Goal: Task Accomplishment & Management: Manage account settings

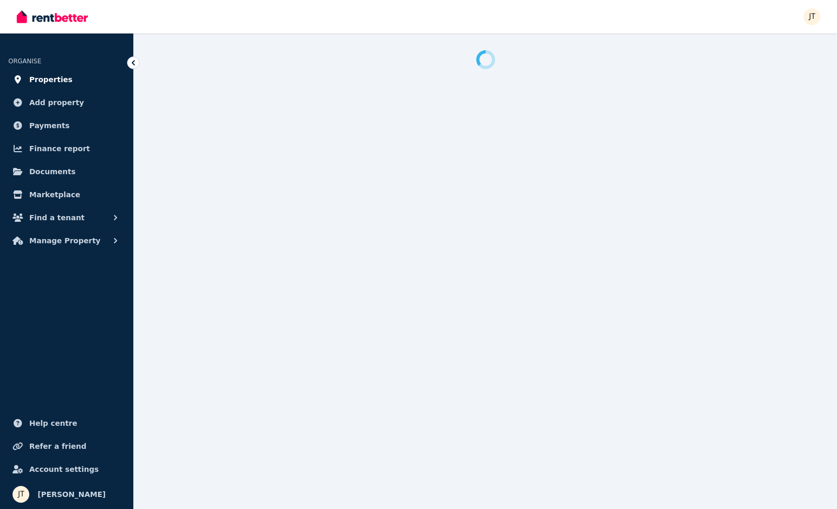
click at [43, 76] on span "Properties" at bounding box center [50, 79] width 43 height 13
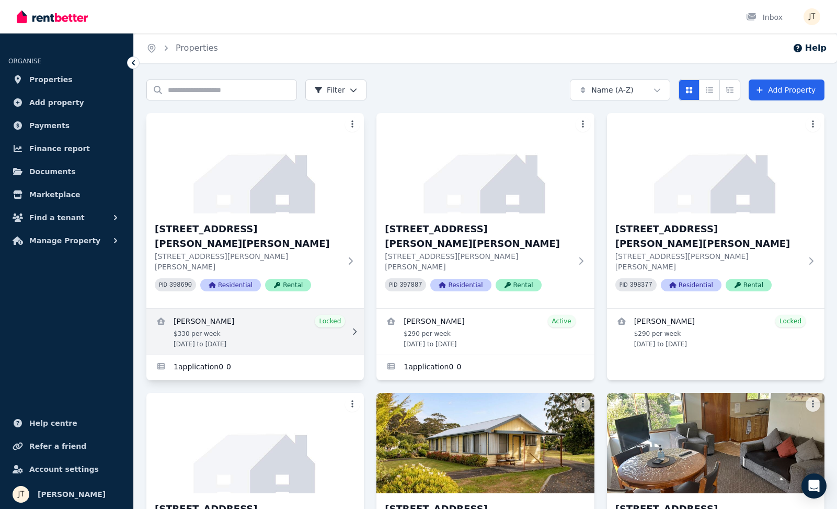
click at [200, 309] on link "View details for Mathieu Venezia" at bounding box center [255, 332] width 218 height 46
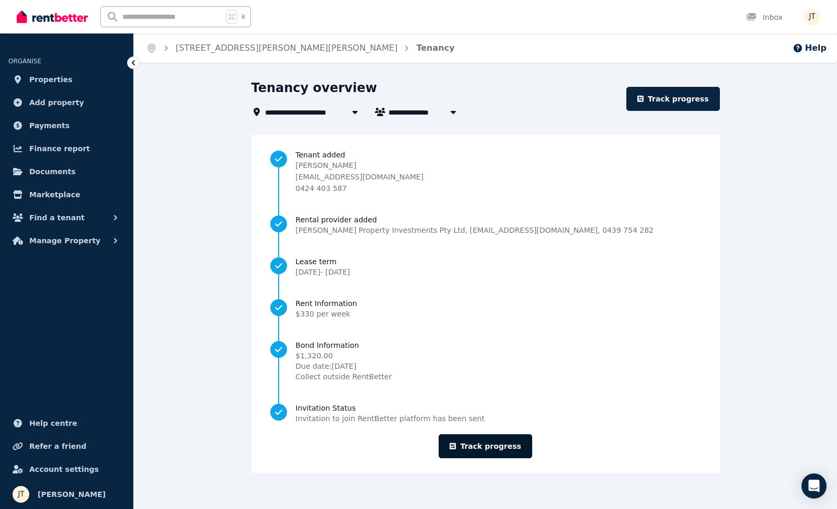
click at [492, 444] on link "Track progress" at bounding box center [486, 446] width 94 height 24
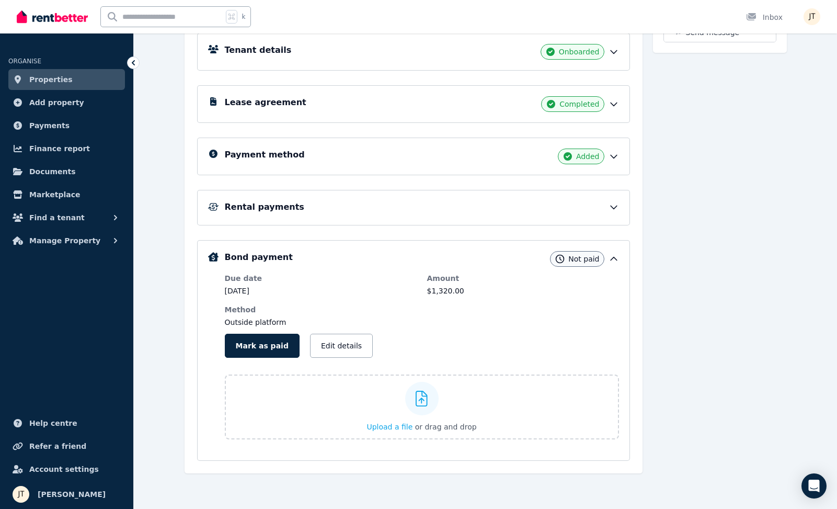
scroll to position [158, 0]
click at [471, 164] on div "Payment method Added" at bounding box center [413, 157] width 433 height 38
click at [548, 153] on div "Payment method Added" at bounding box center [422, 157] width 394 height 16
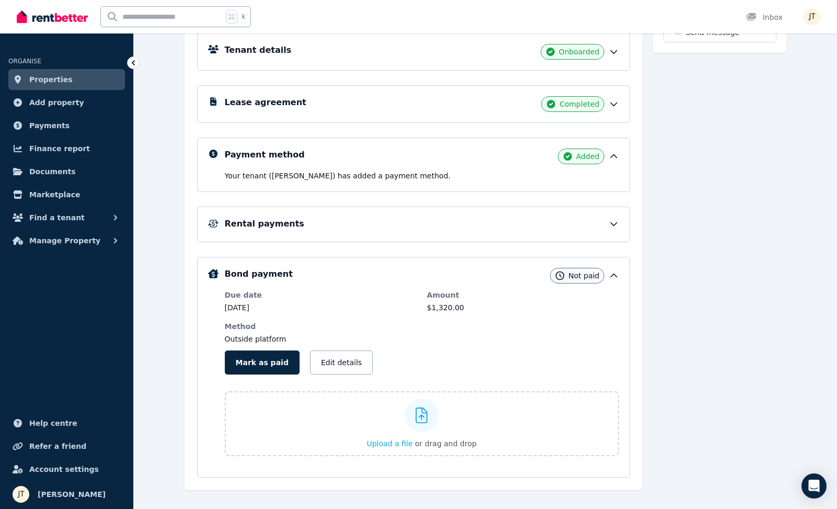
click at [612, 163] on div "Payment method Added" at bounding box center [422, 157] width 394 height 16
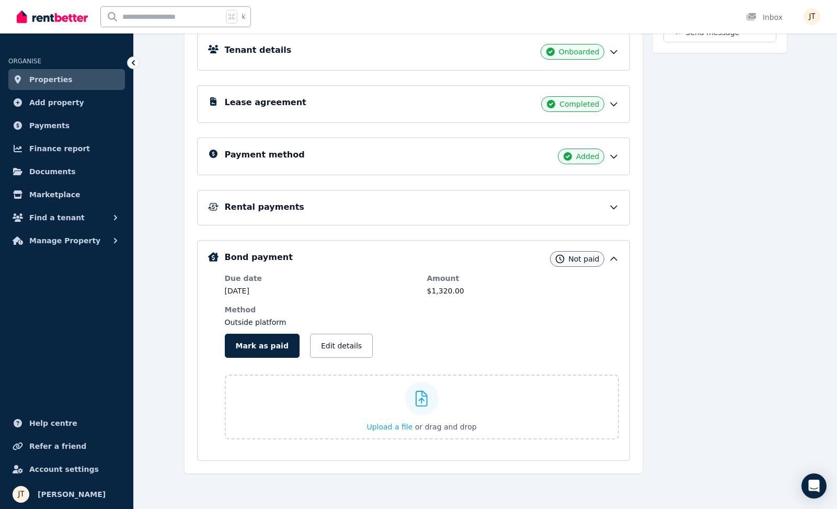
click at [612, 163] on div "Payment method Added" at bounding box center [422, 157] width 394 height 16
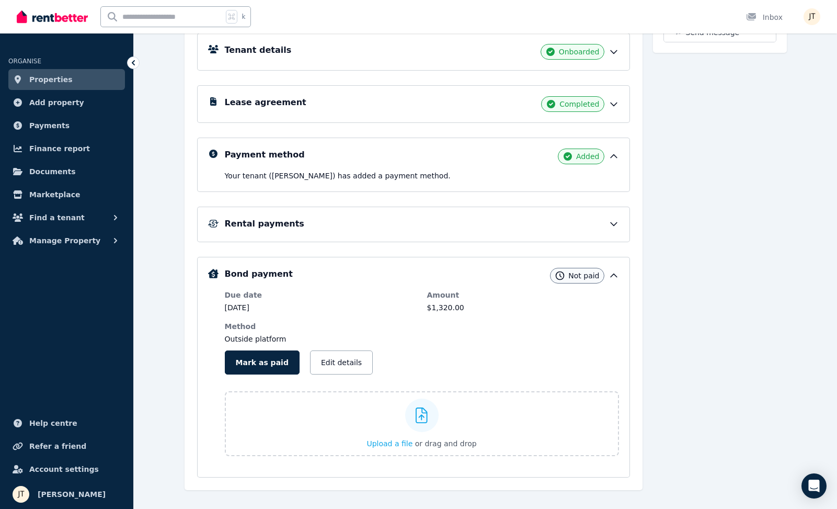
click at [339, 211] on div "Rental payments" at bounding box center [413, 225] width 433 height 36
click at [348, 220] on div "Rental payments" at bounding box center [422, 224] width 394 height 13
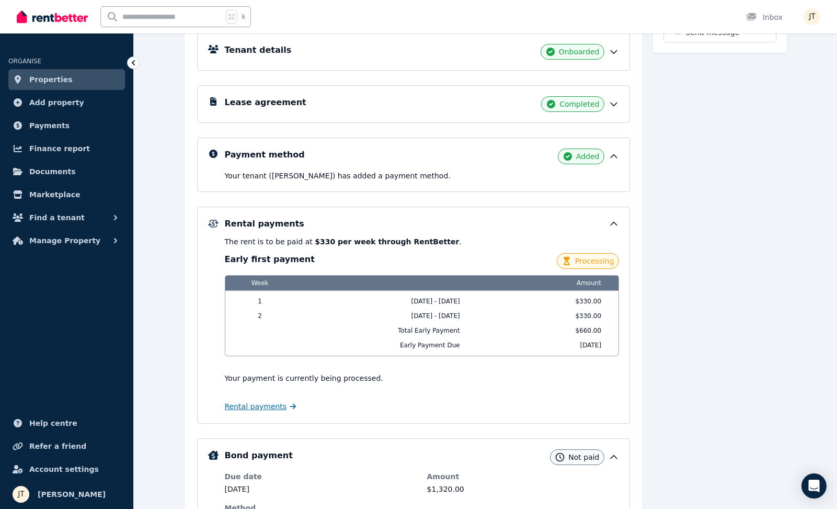
click at [269, 410] on span "Rental payments" at bounding box center [256, 406] width 62 height 10
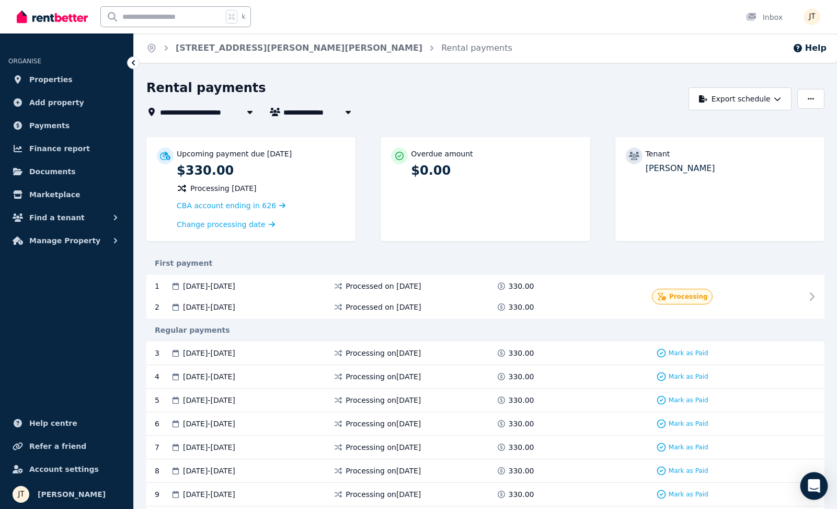
click at [823, 486] on div "Open Intercom Messenger" at bounding box center [815, 486] width 28 height 28
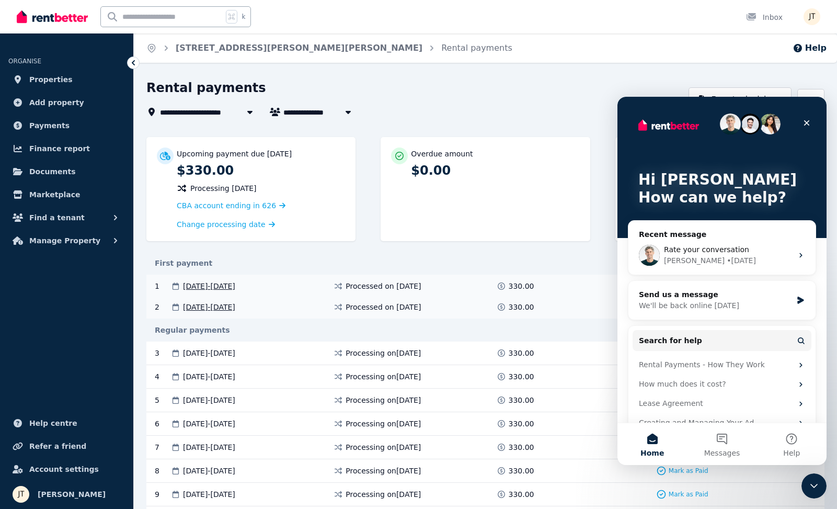
click at [523, 283] on span "330.00" at bounding box center [522, 286] width 26 height 10
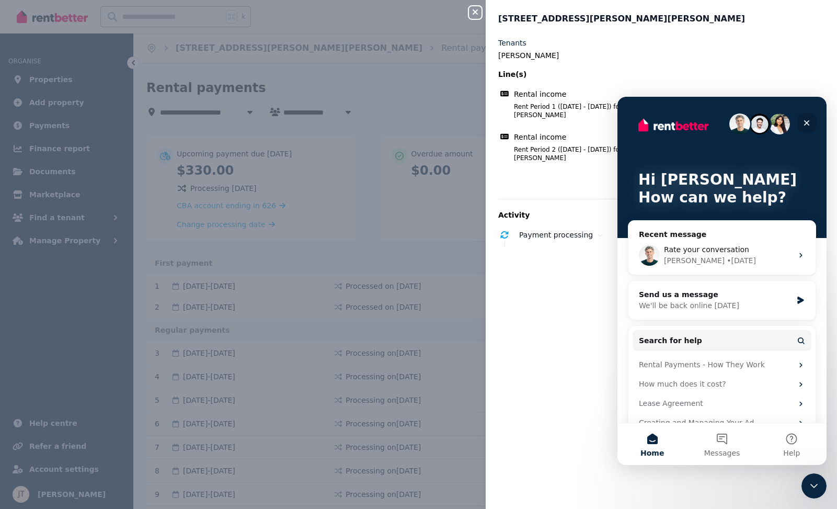
click at [809, 120] on icon "Close" at bounding box center [807, 123] width 8 height 8
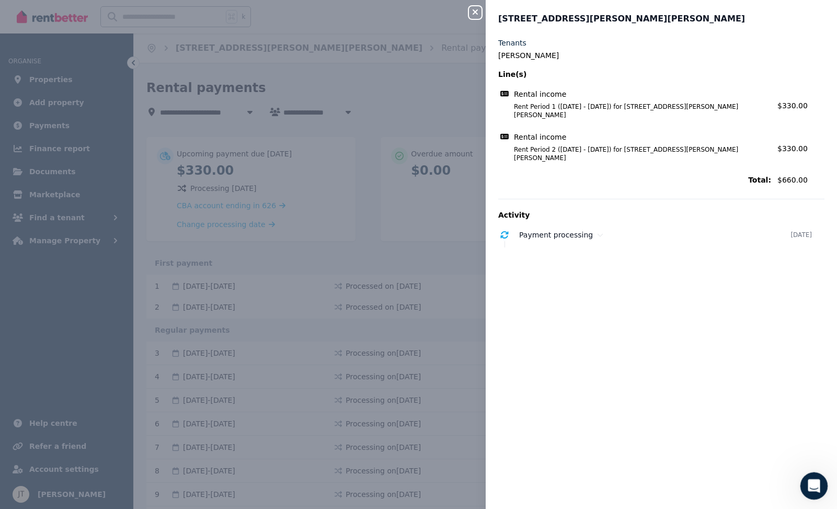
click at [810, 482] on icon "Open Intercom Messenger" at bounding box center [812, 484] width 17 height 17
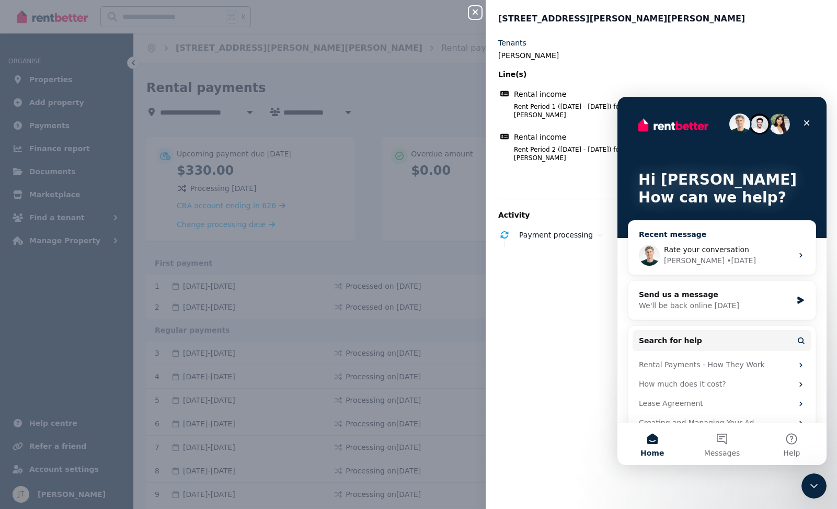
click at [726, 262] on div "[PERSON_NAME] • [DATE]" at bounding box center [728, 260] width 129 height 11
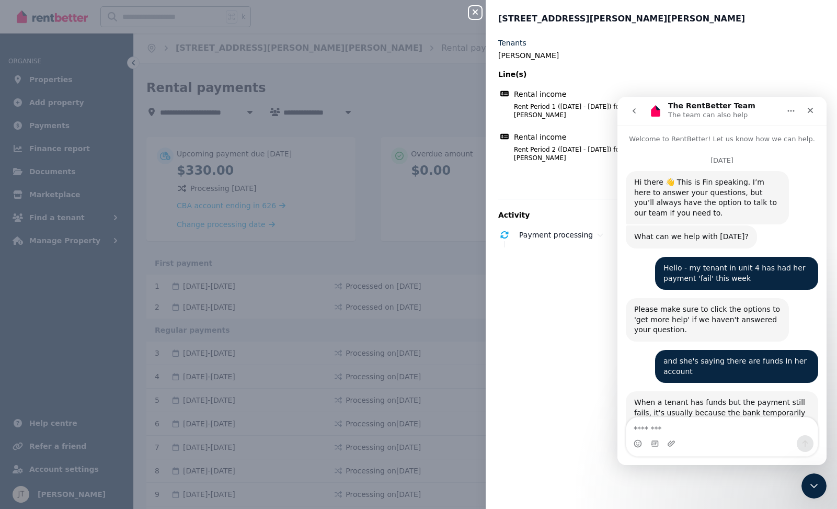
scroll to position [4074, 0]
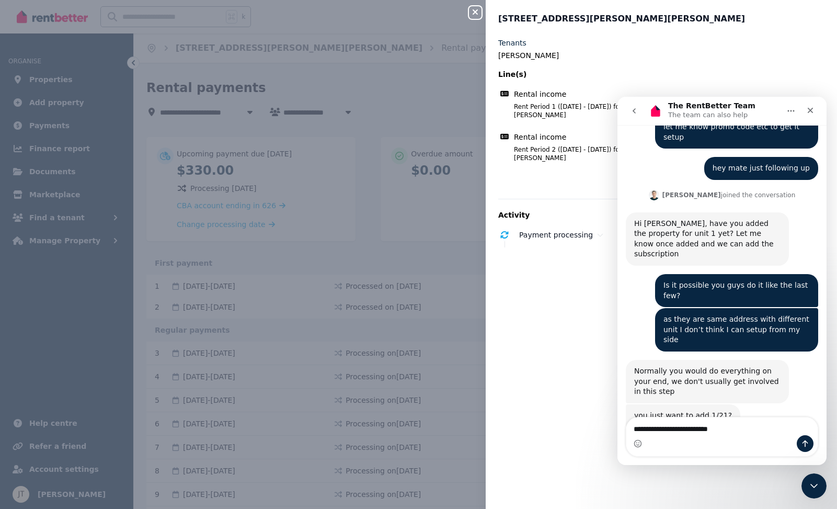
type textarea "**********"
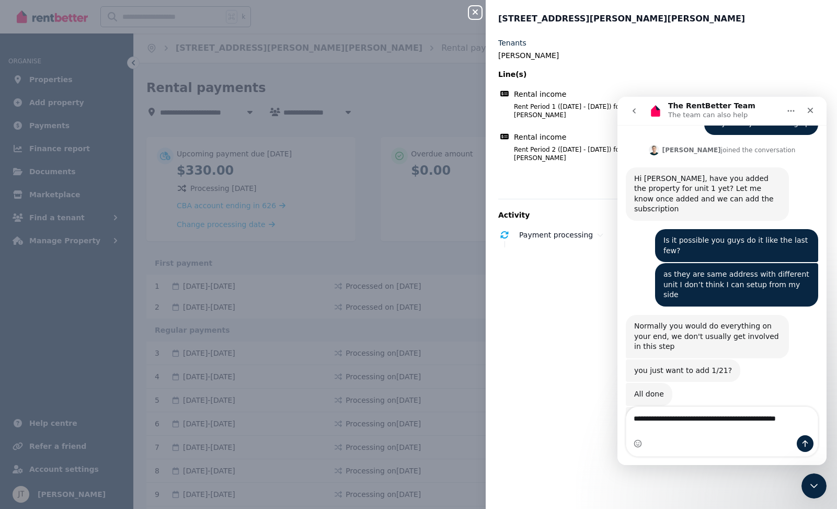
scroll to position [4129, 0]
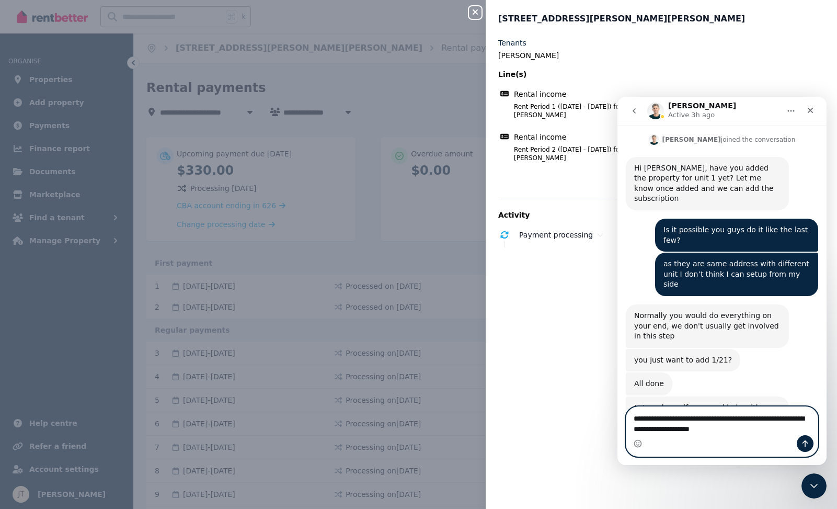
type textarea "**********"
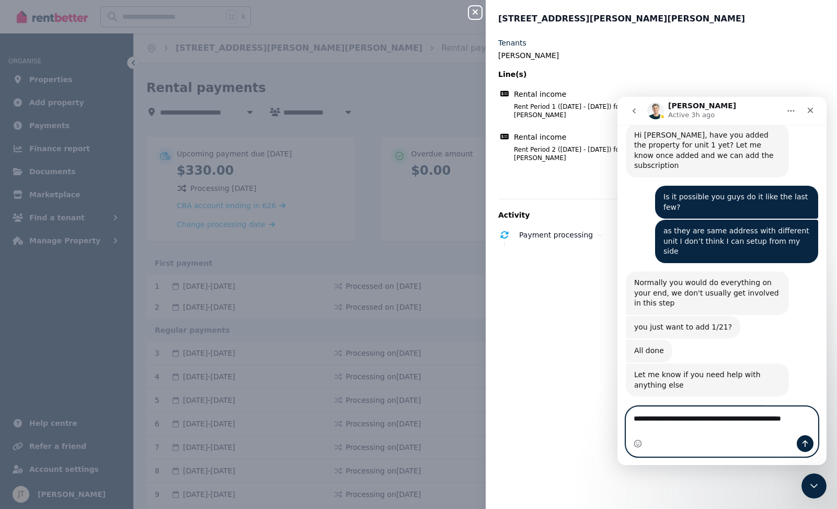
scroll to position [4173, 0]
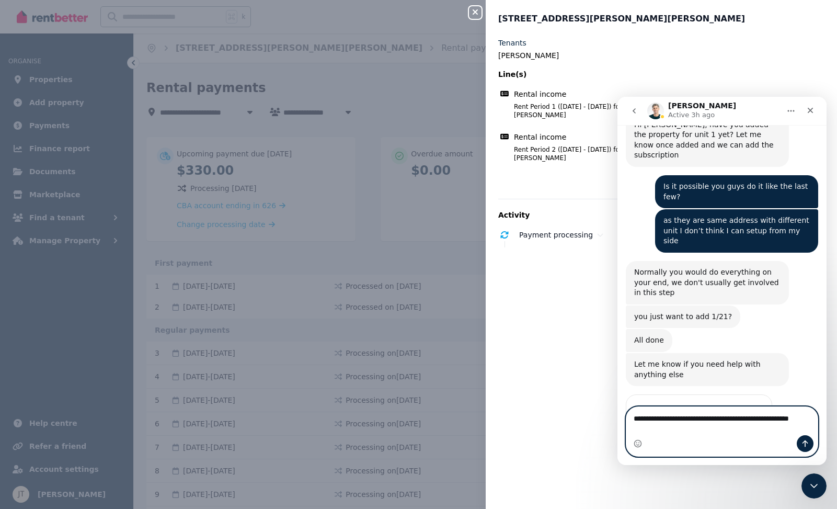
type textarea "**********"
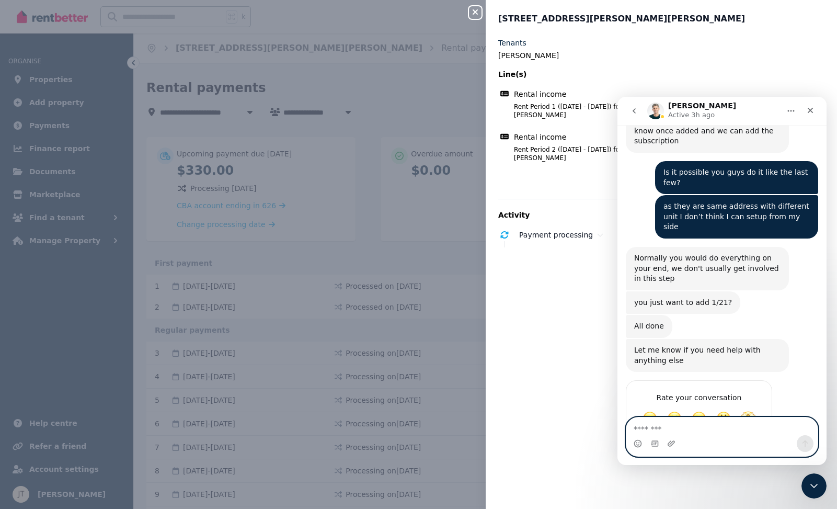
scroll to position [4196, 0]
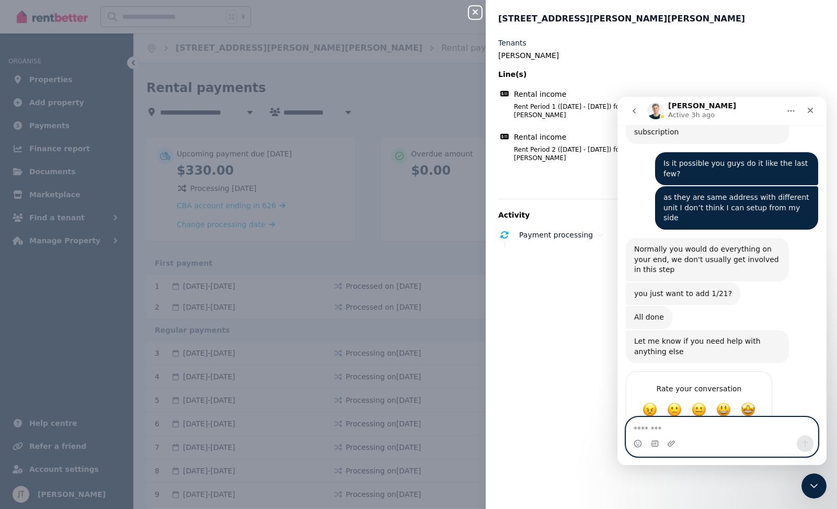
click at [662, 434] on textarea "Message…" at bounding box center [722, 426] width 191 height 18
type textarea "**********"
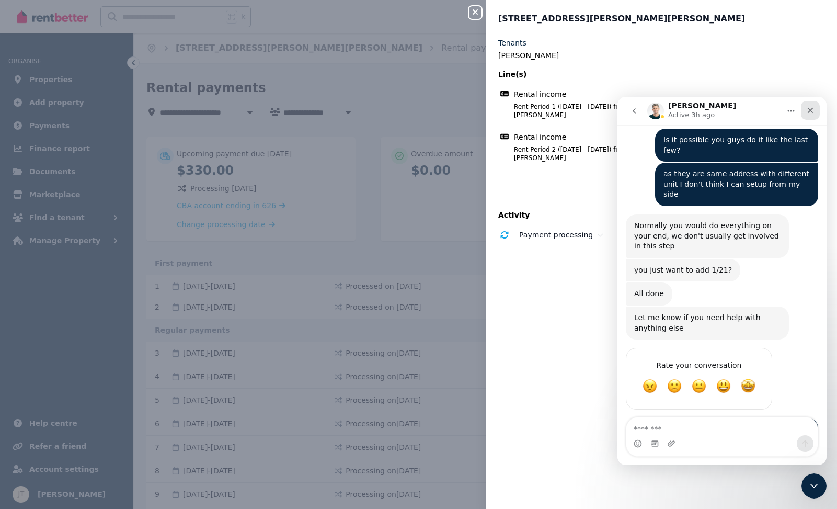
drag, startPoint x: 811, startPoint y: 109, endPoint x: 1428, endPoint y: 205, distance: 625.1
click at [811, 109] on icon "Close" at bounding box center [810, 110] width 8 height 8
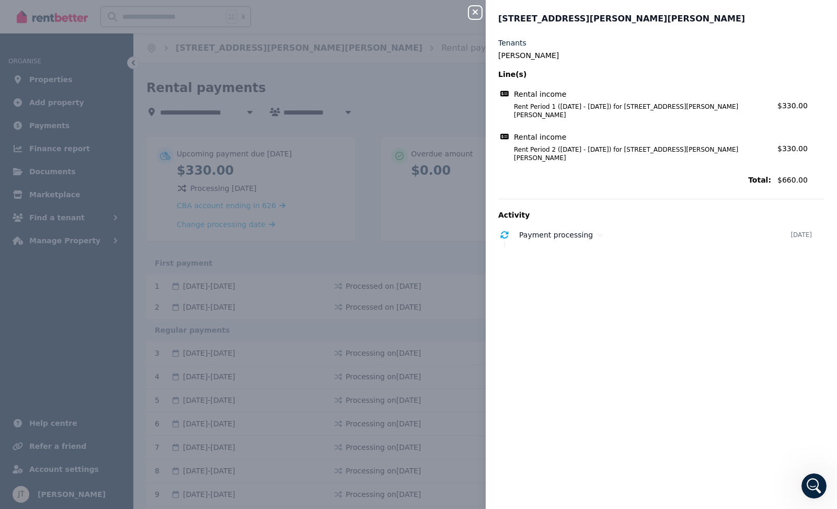
click at [471, 13] on icon "button" at bounding box center [475, 12] width 13 height 8
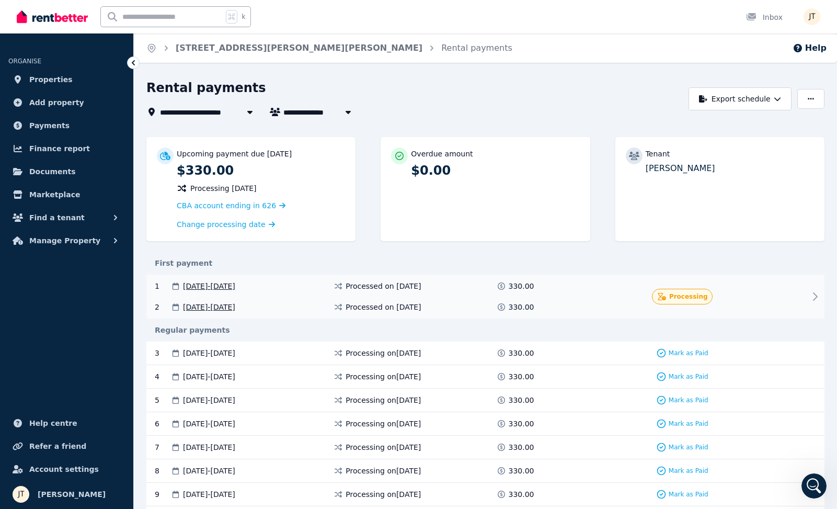
click at [789, 294] on div "1 [DATE] - [DATE] Processed on [DATE] 330.00 Processing 2 [DATE] - [DATE] Proce…" at bounding box center [485, 297] width 678 height 44
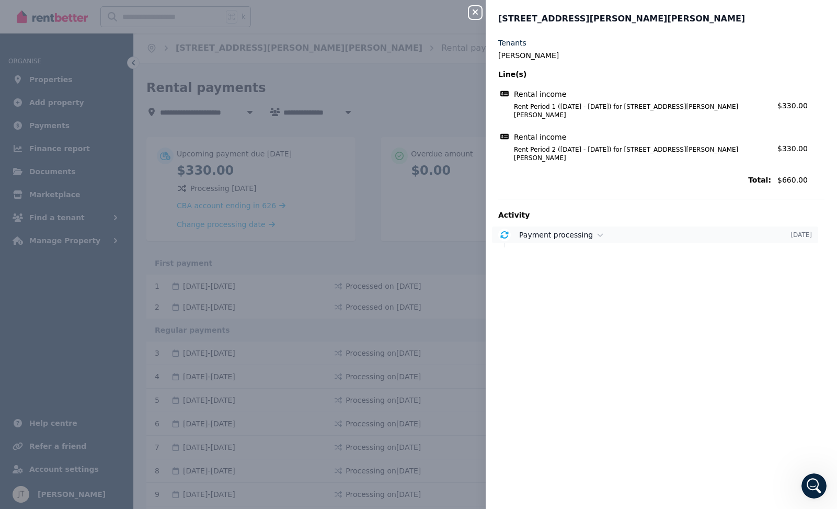
click at [560, 231] on span "Payment processing" at bounding box center [556, 235] width 74 height 8
click at [472, 16] on icon "button" at bounding box center [475, 12] width 13 height 8
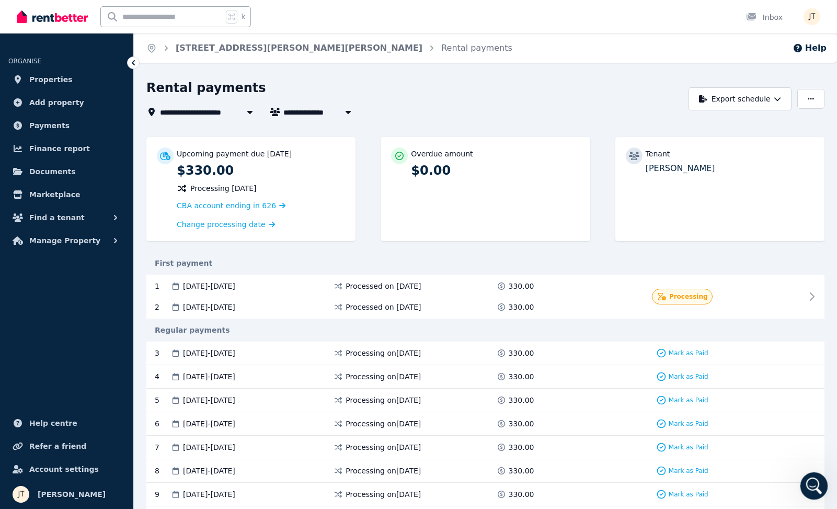
click at [809, 472] on div "Open Intercom Messenger" at bounding box center [812, 484] width 35 height 35
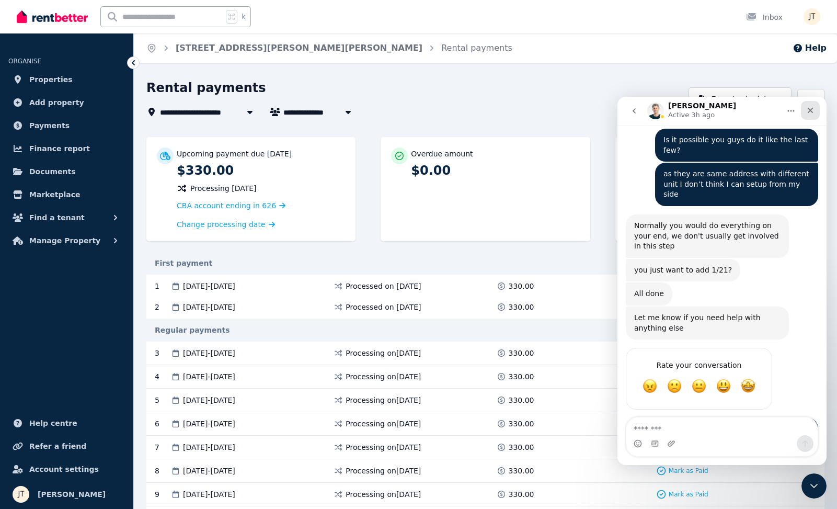
click at [809, 108] on icon "Close" at bounding box center [811, 111] width 6 height 6
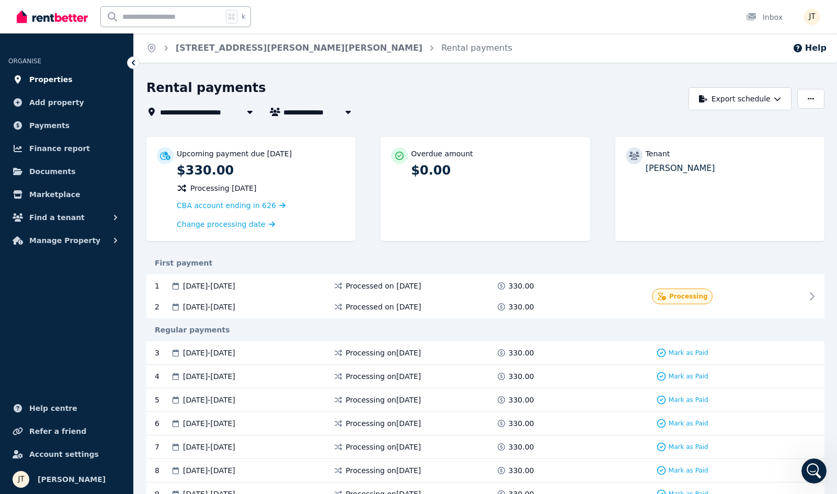
click at [45, 81] on span "Properties" at bounding box center [50, 79] width 43 height 13
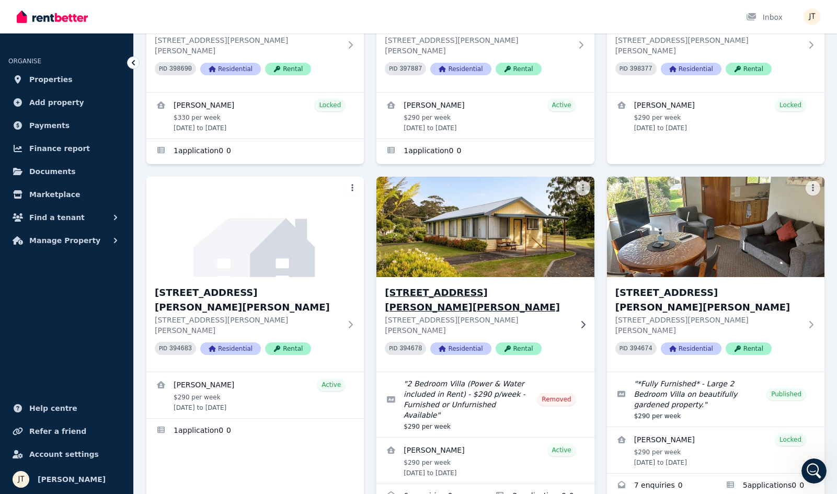
scroll to position [264, 0]
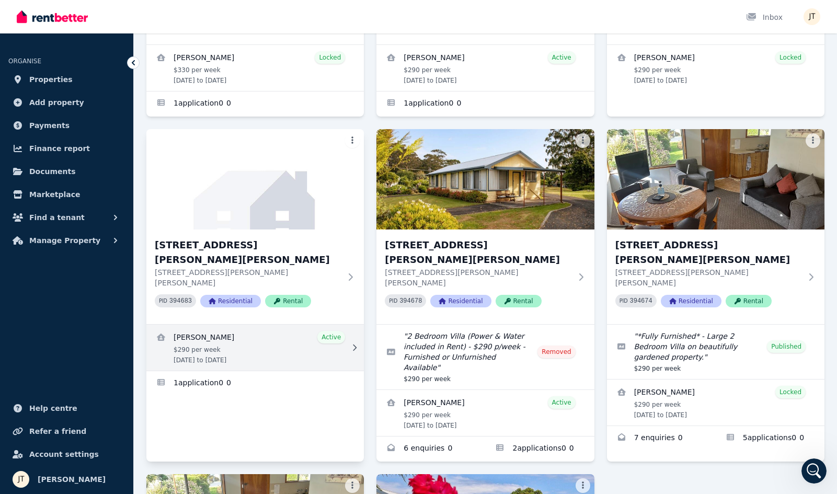
click at [253, 325] on link "View details for Dimity Williams" at bounding box center [255, 348] width 218 height 46
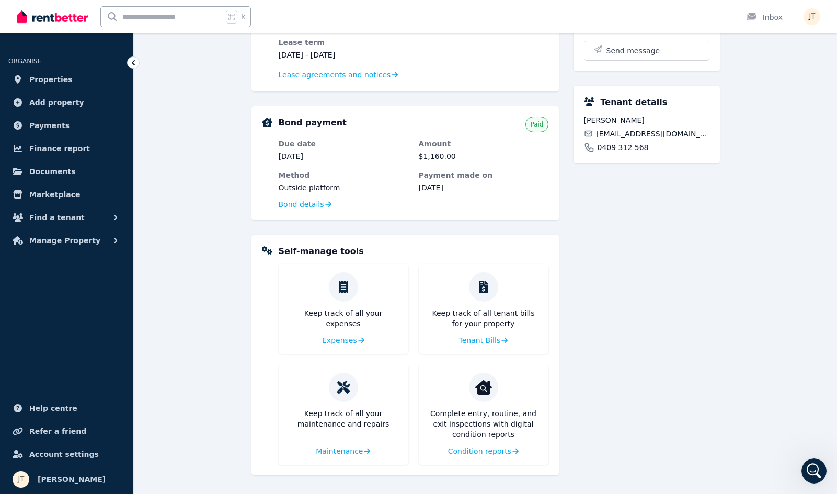
scroll to position [260, 0]
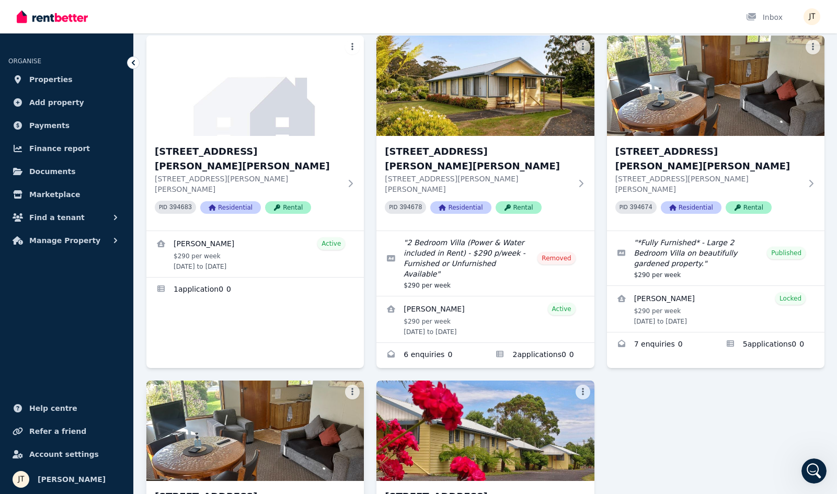
scroll to position [351, 0]
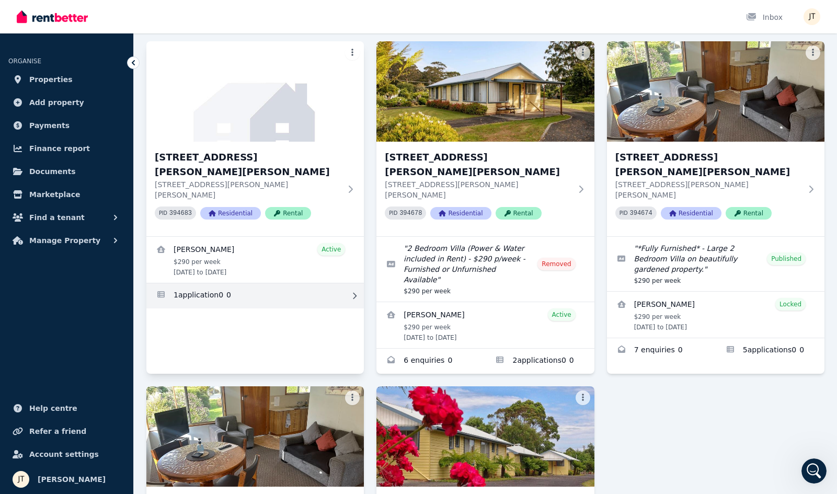
click at [243, 283] on link "Applications for 4/21 Andrew St, Strahan" at bounding box center [255, 295] width 218 height 25
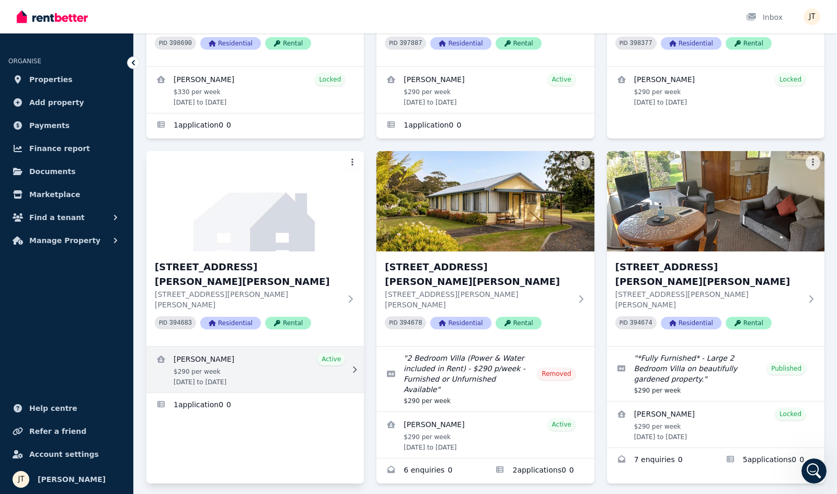
scroll to position [279, 0]
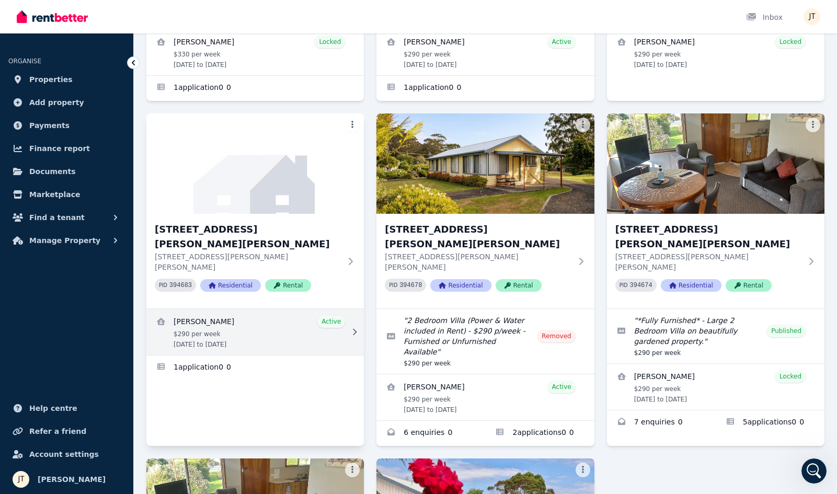
click at [255, 309] on link "View details for Dimity Williams" at bounding box center [255, 332] width 218 height 46
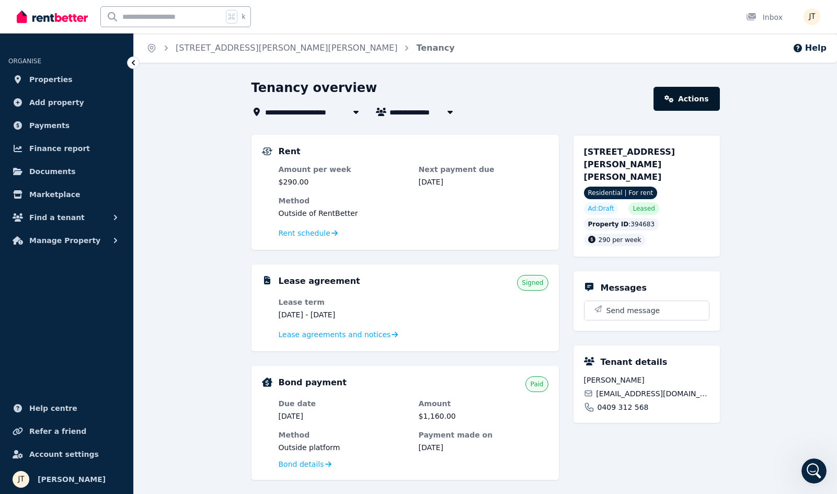
click at [680, 96] on link "Actions" at bounding box center [687, 99] width 66 height 24
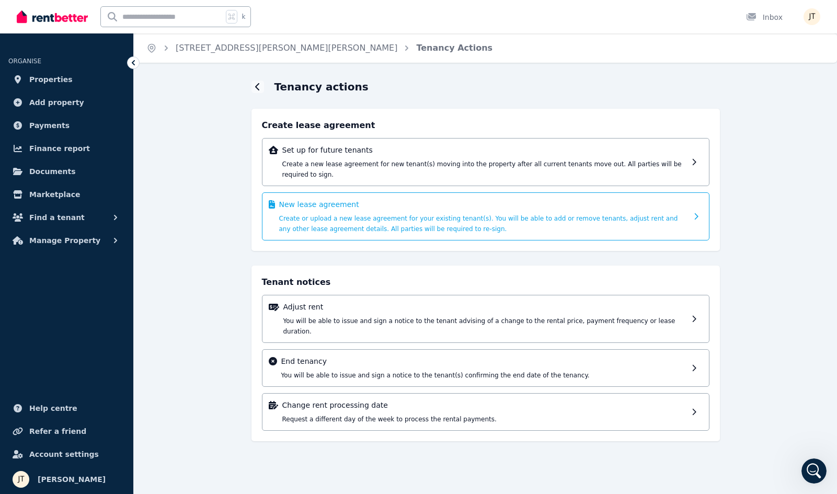
click at [513, 214] on div "New lease agreement Create or upload a new lease agreement for your existing te…" at bounding box center [483, 216] width 408 height 35
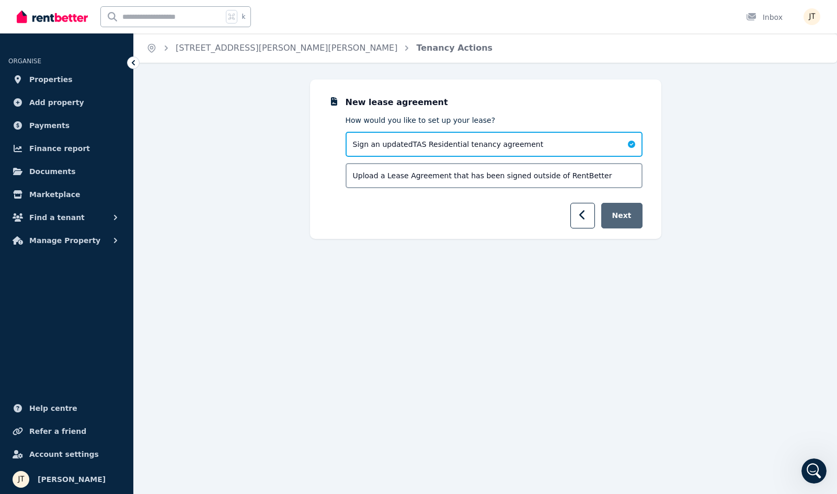
click at [623, 219] on button "Next" at bounding box center [621, 216] width 41 height 26
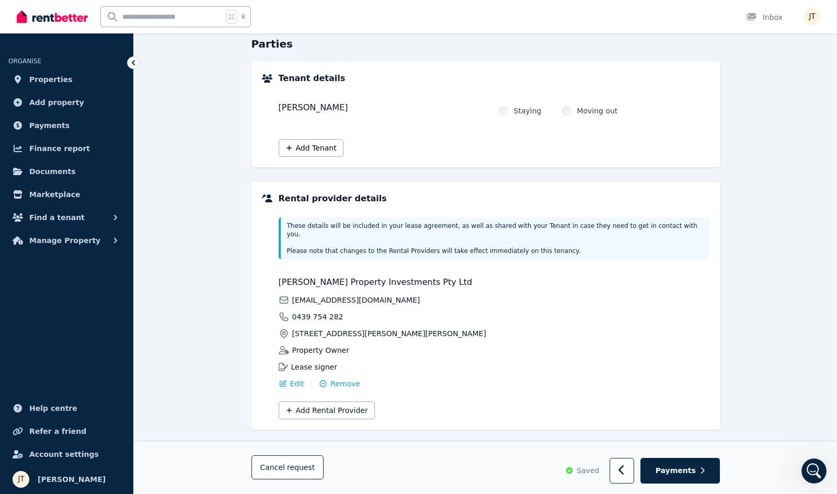
scroll to position [103, 0]
click at [697, 469] on button "Payments" at bounding box center [680, 472] width 79 height 26
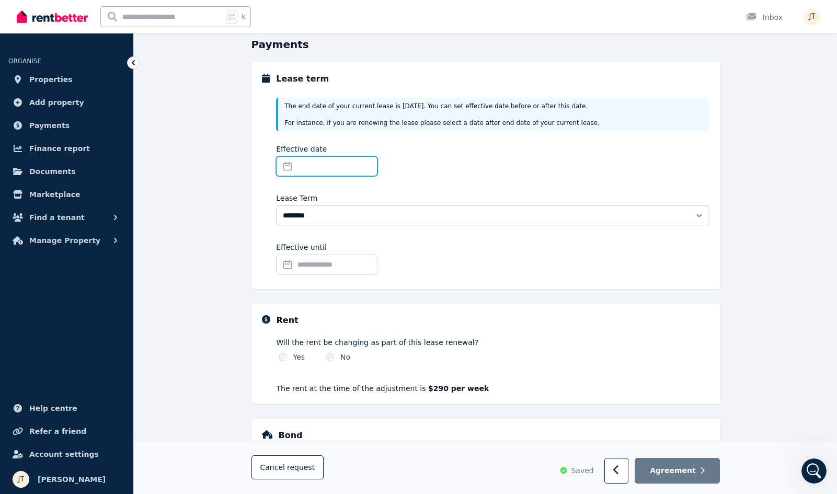
click at [356, 166] on input "Effective date" at bounding box center [326, 166] width 101 height 20
click at [434, 145] on div "Effective date" at bounding box center [492, 162] width 433 height 37
click at [338, 174] on input "Effective date" at bounding box center [326, 166] width 101 height 20
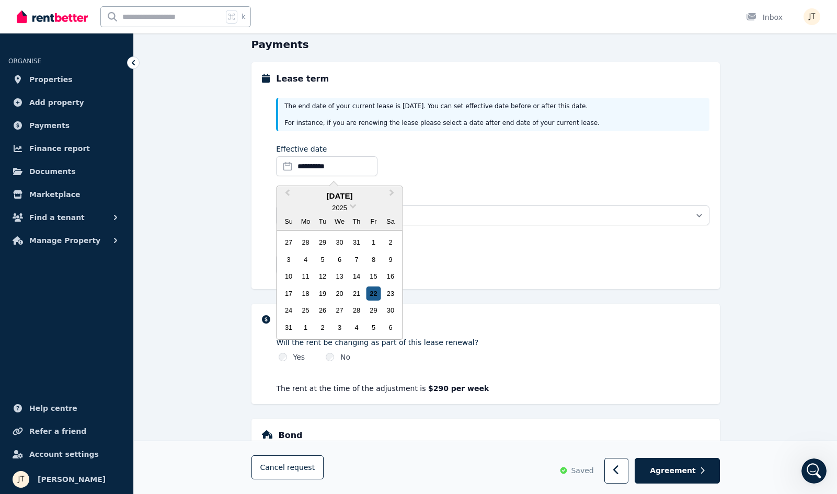
click at [370, 290] on div "22" at bounding box center [374, 294] width 14 height 14
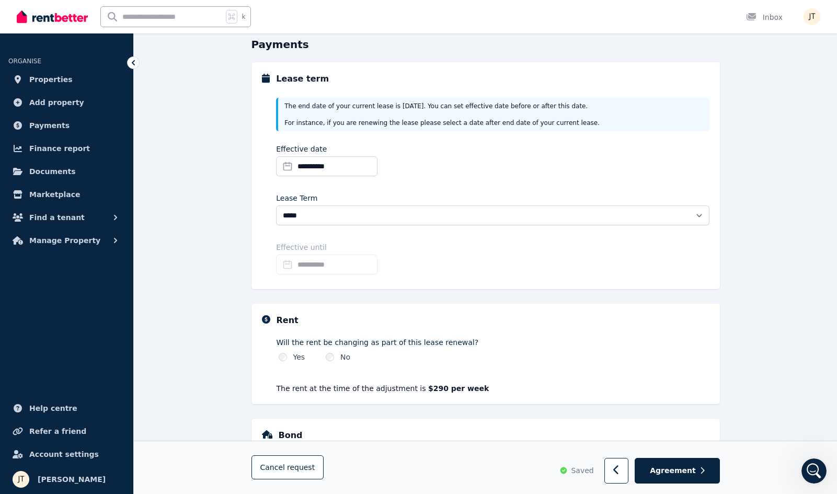
click at [335, 267] on input "**********" at bounding box center [326, 265] width 101 height 20
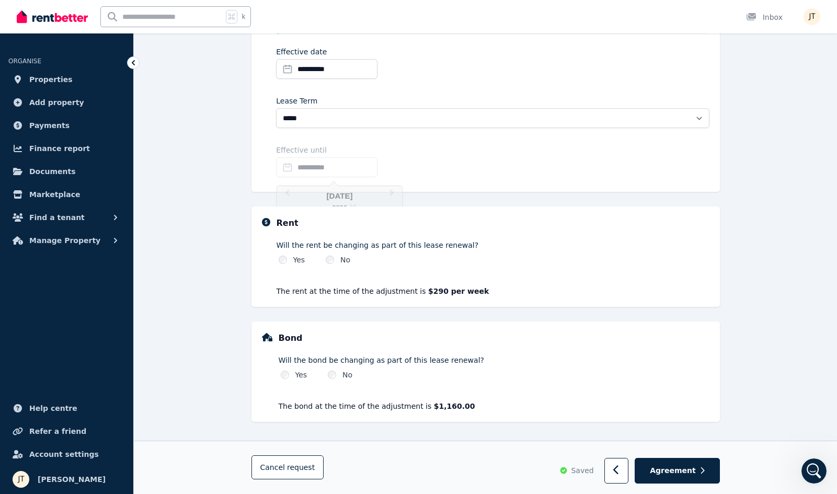
scroll to position [200, 0]
click at [409, 259] on div "Yes No" at bounding box center [493, 260] width 433 height 10
click at [324, 163] on input "**********" at bounding box center [326, 167] width 101 height 20
select select "**********"
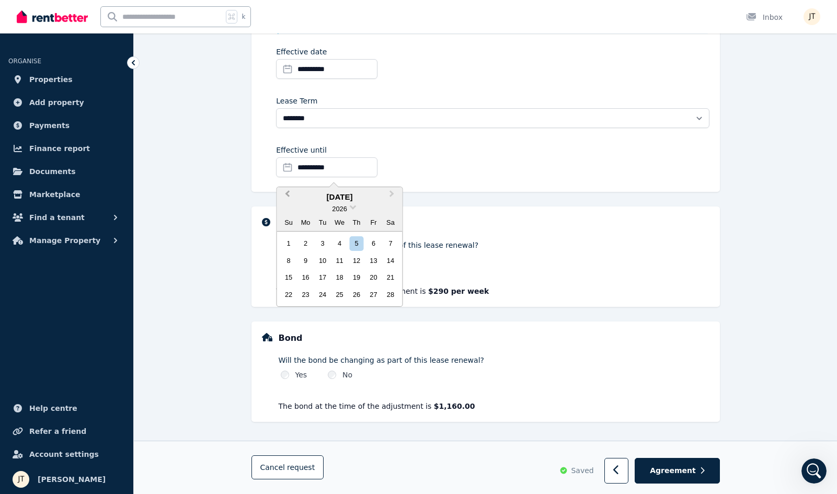
click at [288, 196] on span "Previous Month" at bounding box center [288, 196] width 0 height 16
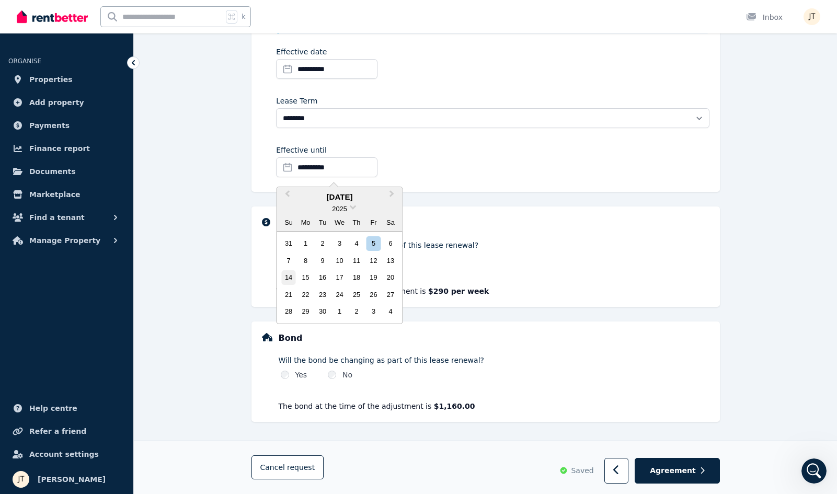
click at [289, 274] on div "14" at bounding box center [289, 277] width 14 height 14
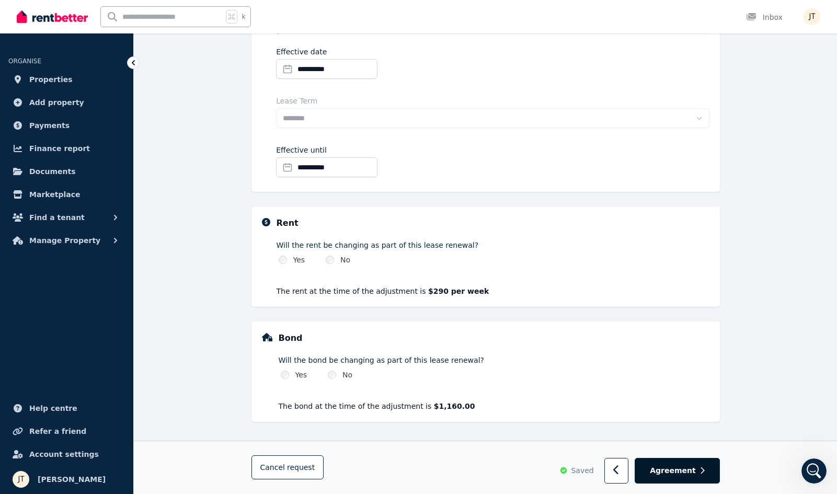
click at [696, 469] on span "Agreement" at bounding box center [673, 470] width 46 height 10
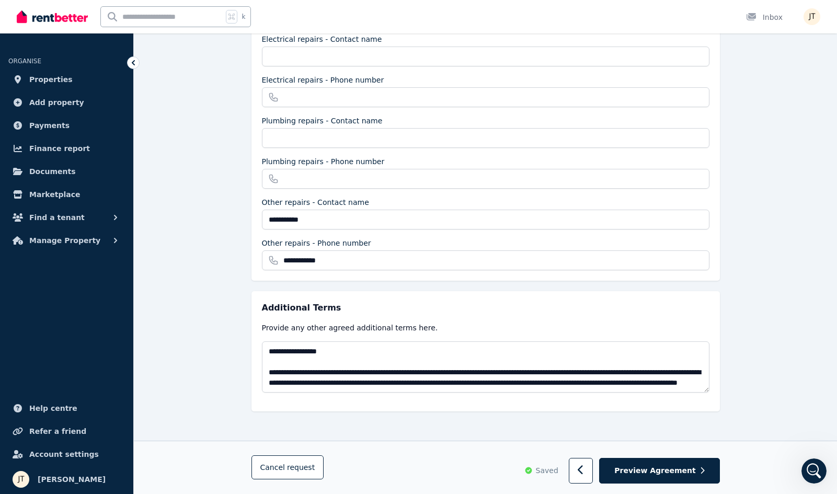
scroll to position [10, 0]
click at [676, 473] on span "Preview Agreement" at bounding box center [655, 470] width 81 height 10
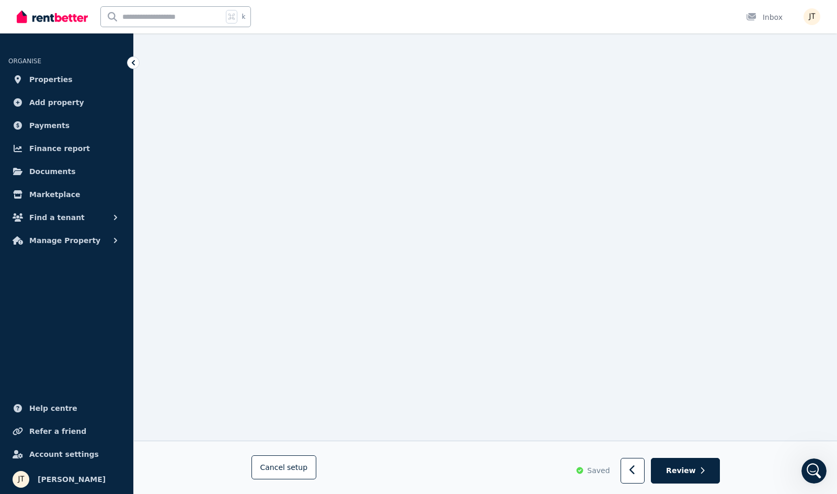
scroll to position [1952, 0]
click at [686, 471] on span "Review" at bounding box center [681, 471] width 30 height 10
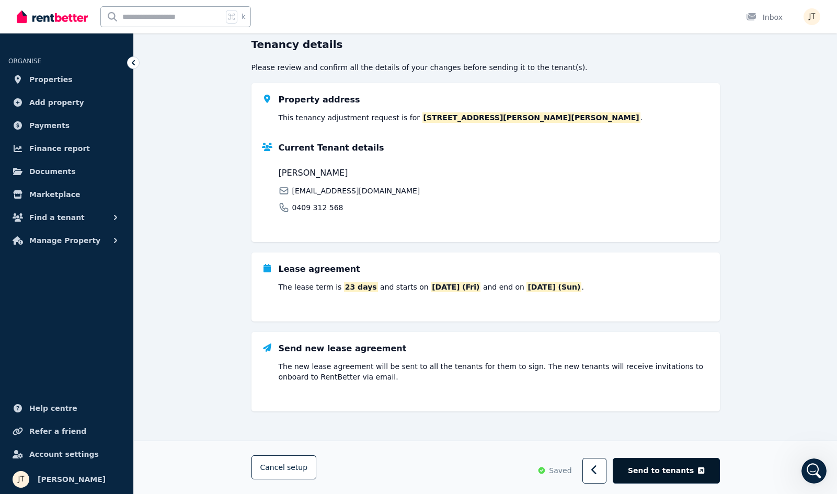
scroll to position [103, 0]
click at [681, 472] on span "Send to tenants" at bounding box center [661, 470] width 66 height 10
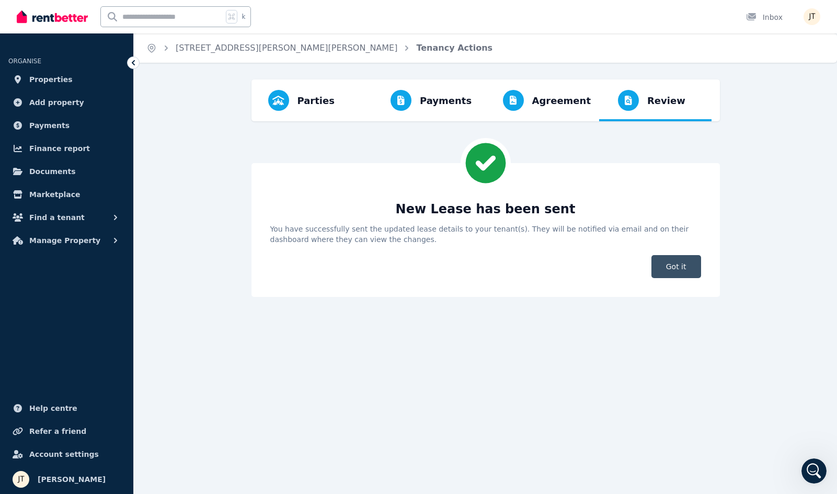
click at [669, 264] on span "Got it" at bounding box center [677, 266] width 50 height 23
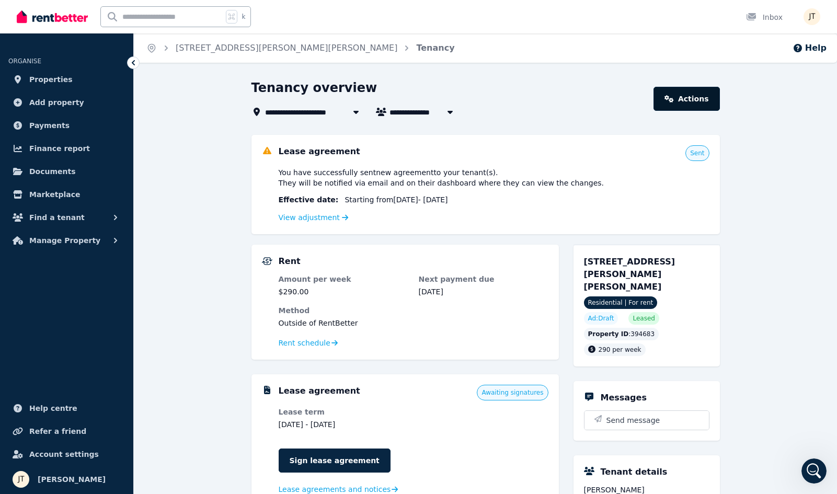
click at [679, 108] on link "Actions" at bounding box center [687, 99] width 66 height 24
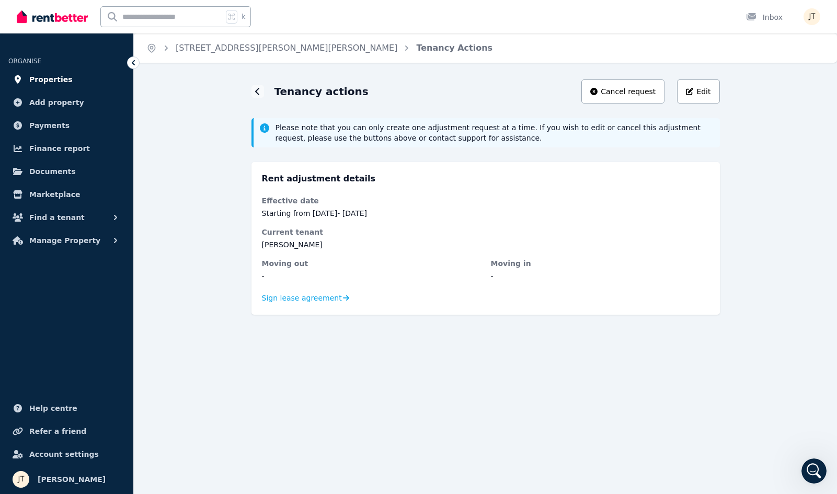
click at [38, 78] on span "Properties" at bounding box center [50, 79] width 43 height 13
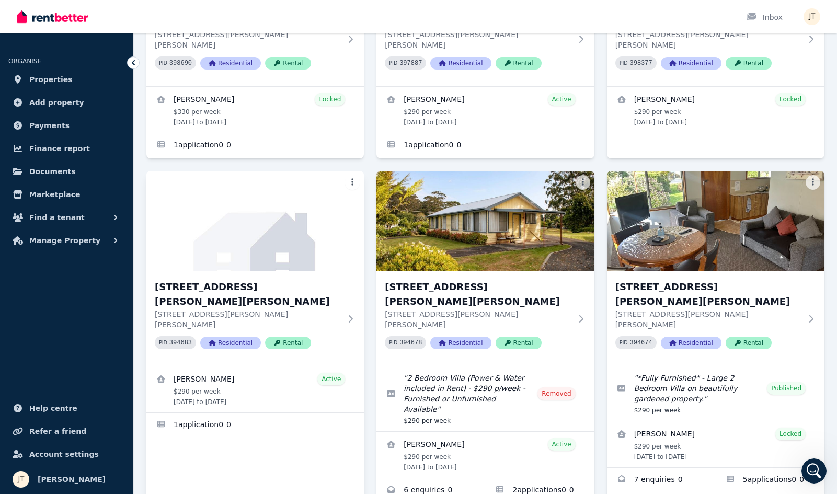
scroll to position [227, 0]
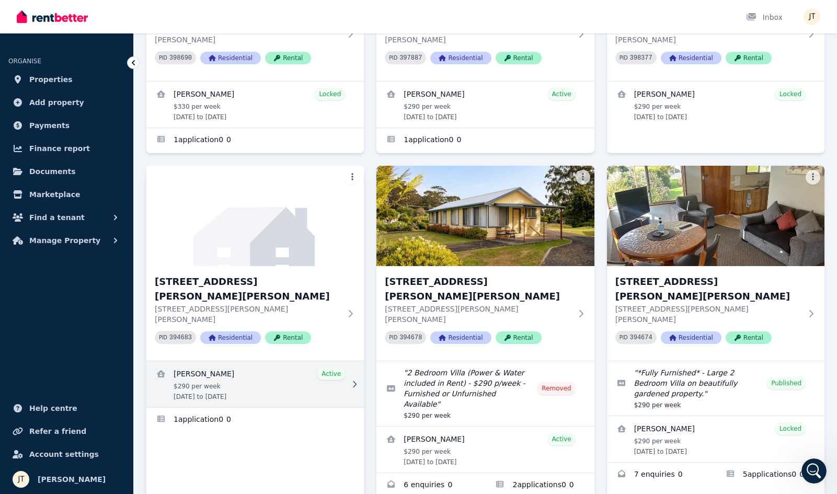
click at [276, 361] on link "View details for Dimity Williams" at bounding box center [255, 384] width 218 height 46
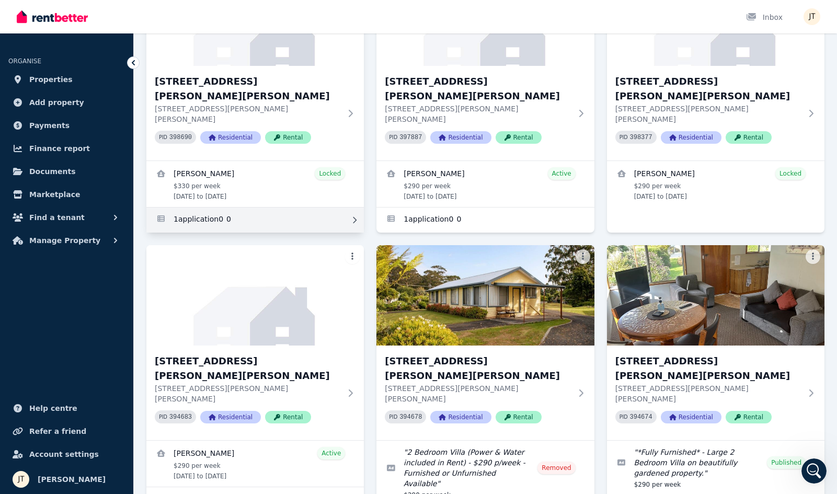
scroll to position [241, 0]
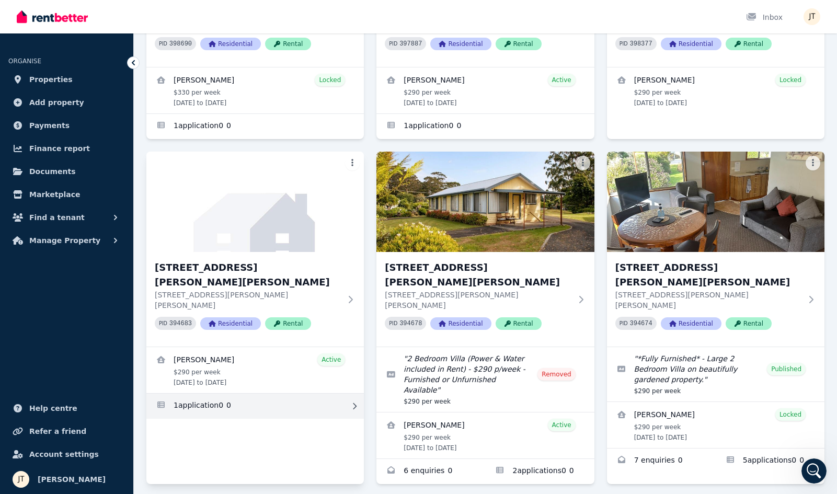
click at [261, 394] on link "Applications for 4/21 Andrew St, Strahan" at bounding box center [255, 406] width 218 height 25
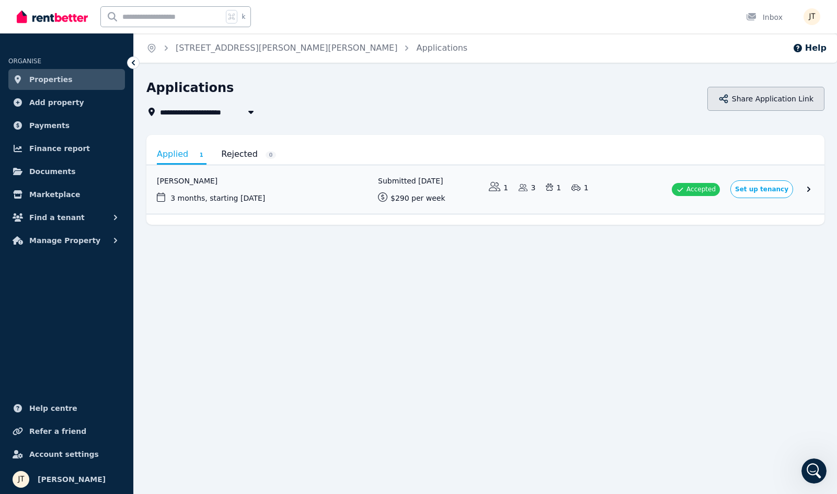
click at [777, 100] on button "Share Application Link" at bounding box center [766, 99] width 117 height 24
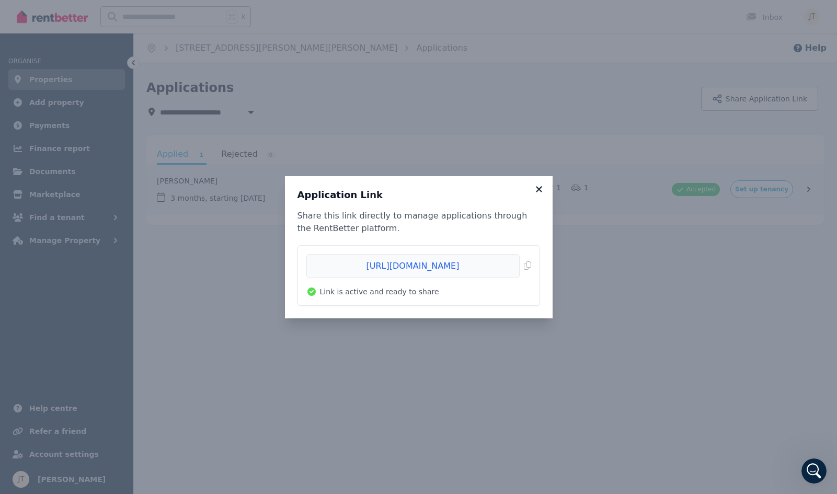
click at [540, 189] on icon at bounding box center [539, 189] width 10 height 9
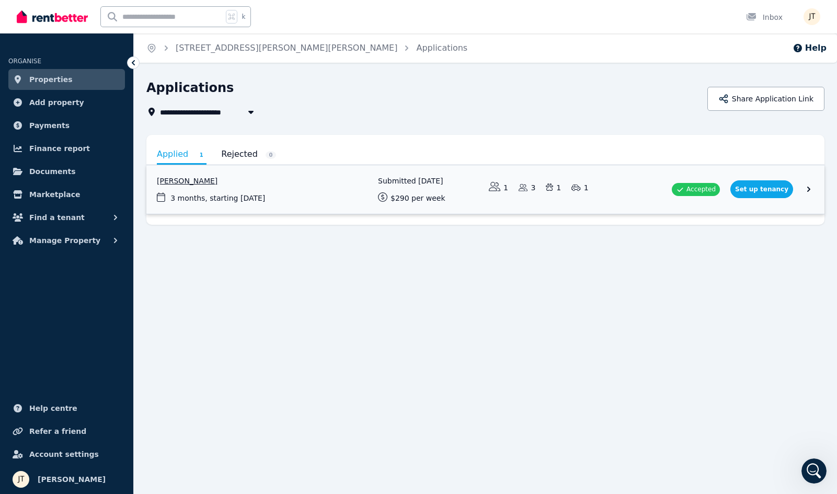
click at [811, 188] on link "View application: Dimity Williams" at bounding box center [485, 189] width 678 height 49
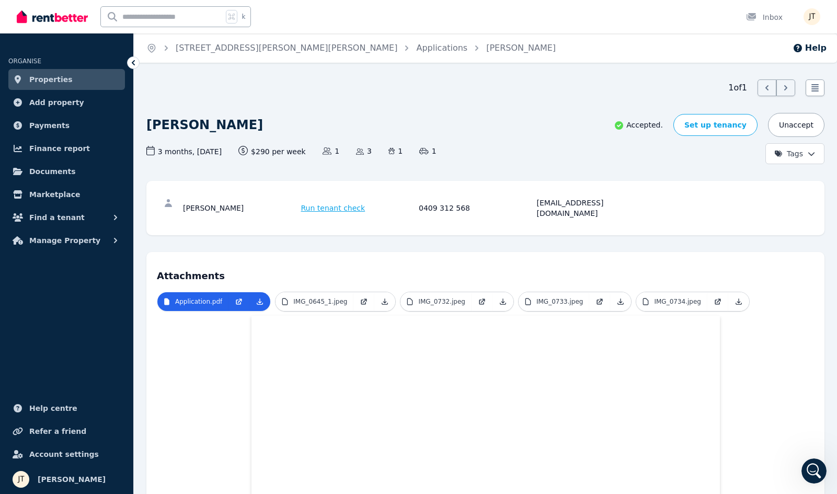
scroll to position [305, 0]
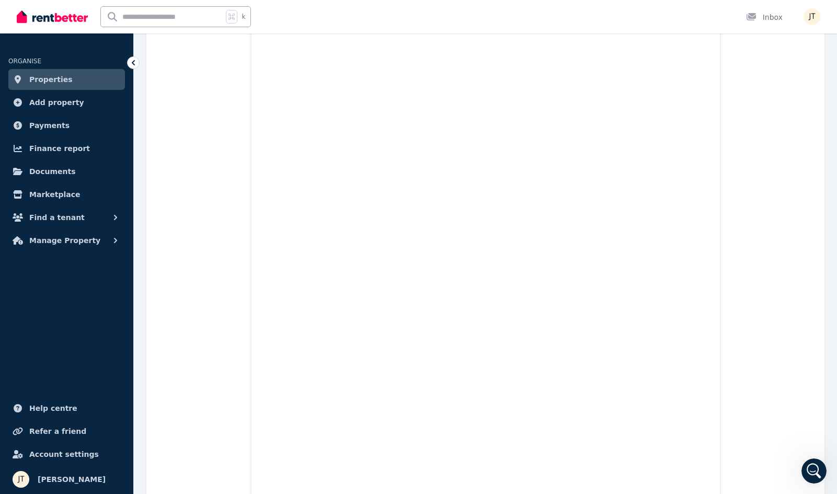
click at [87, 85] on link "Properties" at bounding box center [66, 79] width 117 height 21
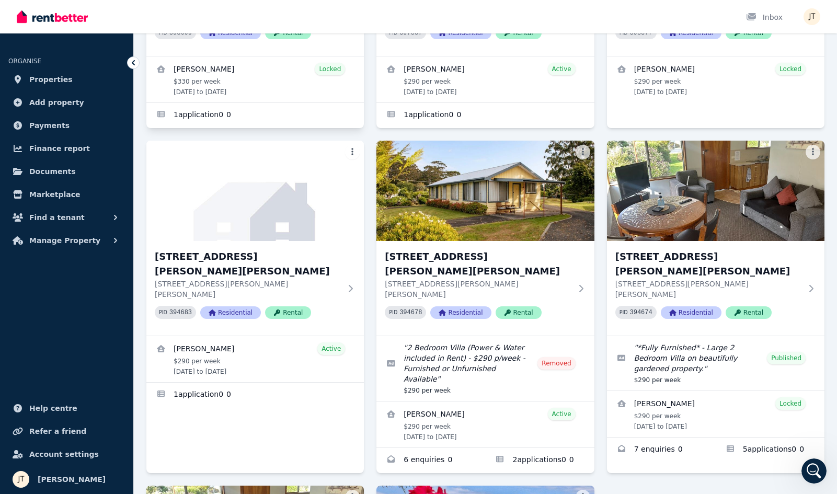
scroll to position [328, 0]
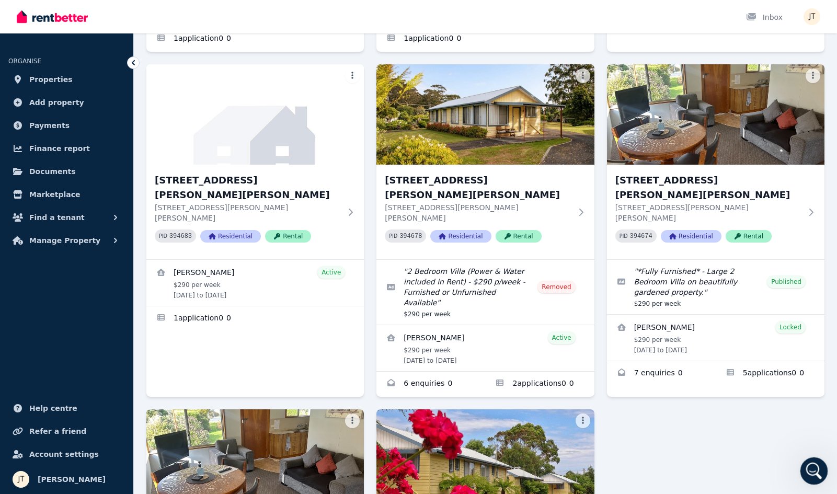
click at [809, 469] on icon "Open Intercom Messenger" at bounding box center [812, 469] width 17 height 17
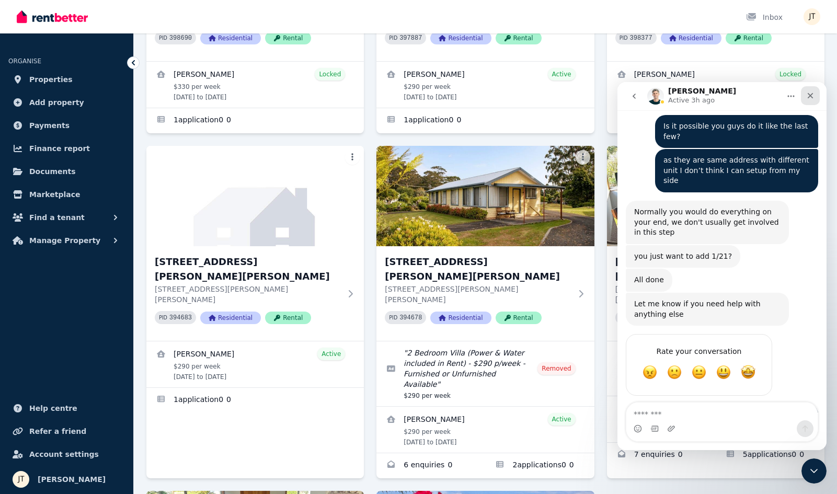
scroll to position [4219, 0]
click at [813, 96] on icon "Close" at bounding box center [810, 96] width 8 height 8
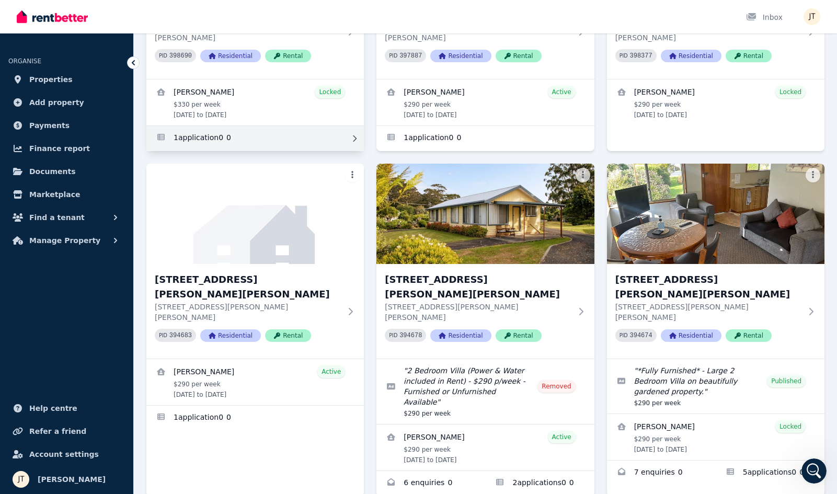
scroll to position [186, 0]
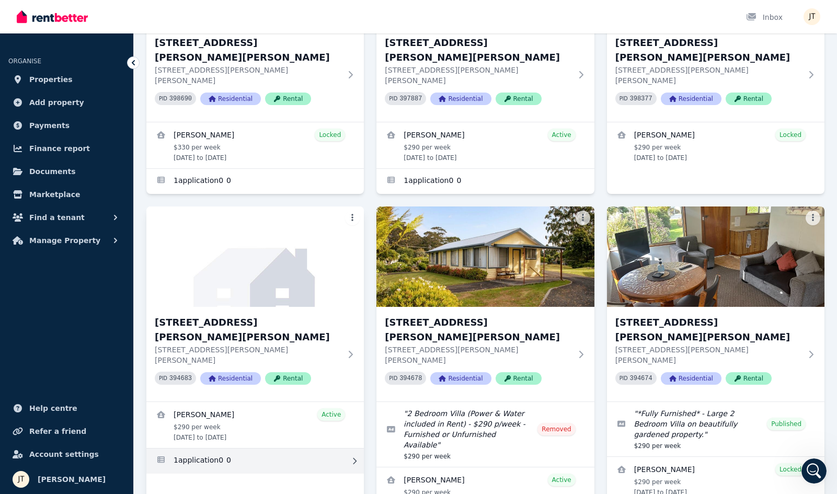
click at [271, 449] on link "Applications for 4/21 Andrew St, Strahan" at bounding box center [255, 461] width 218 height 25
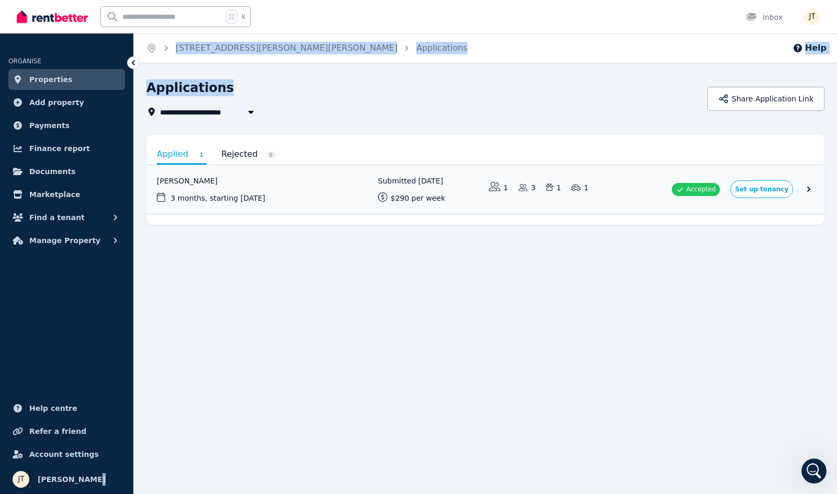
drag, startPoint x: 130, startPoint y: 59, endPoint x: 144, endPoint y: 100, distance: 43.3
click at [144, 100] on div "**********" at bounding box center [418, 247] width 837 height 494
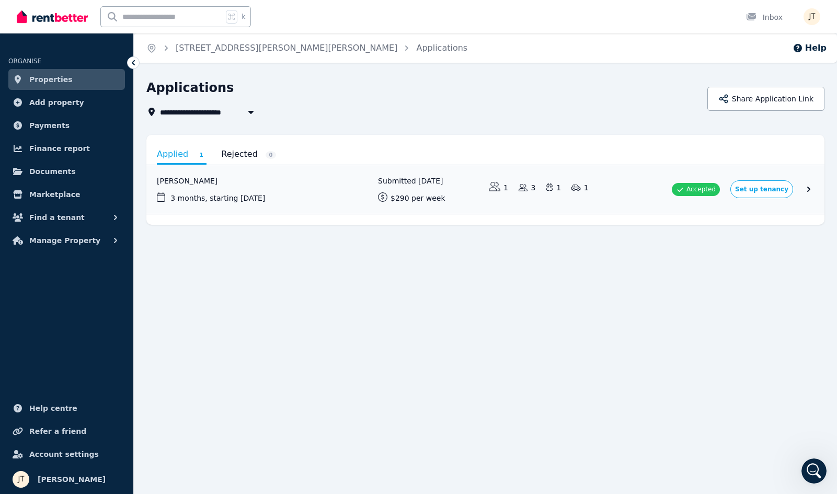
click at [133, 59] on icon at bounding box center [133, 63] width 10 height 10
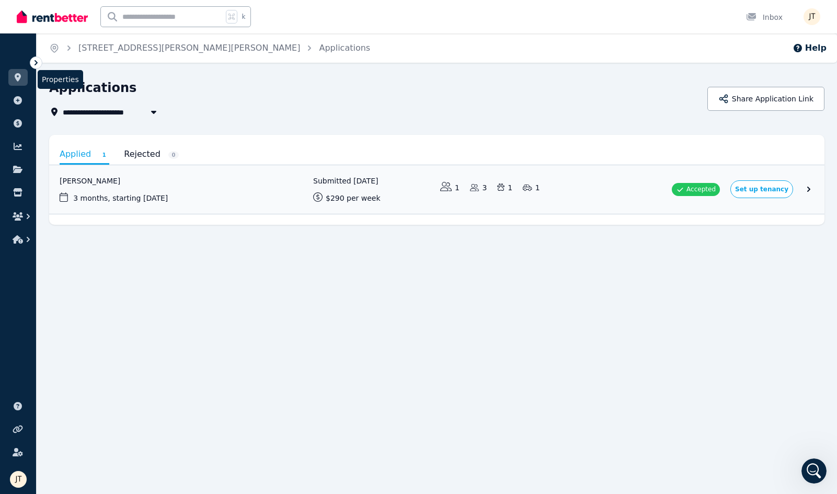
click at [19, 75] on icon at bounding box center [18, 77] width 6 height 8
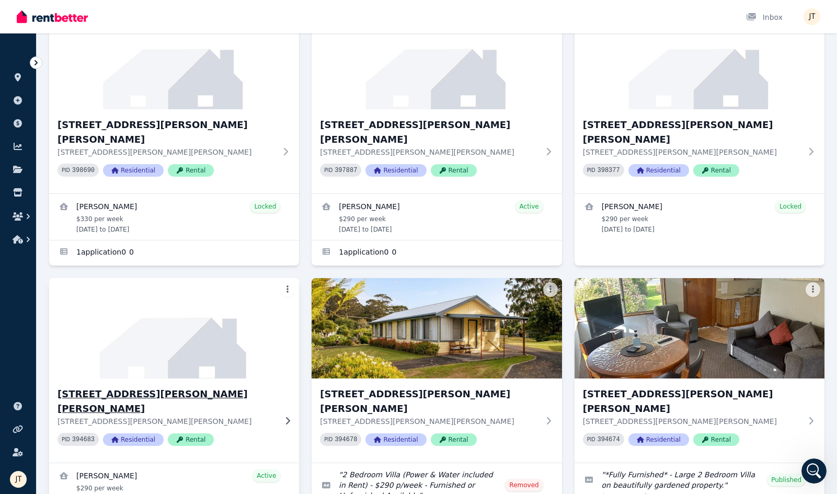
scroll to position [199, 0]
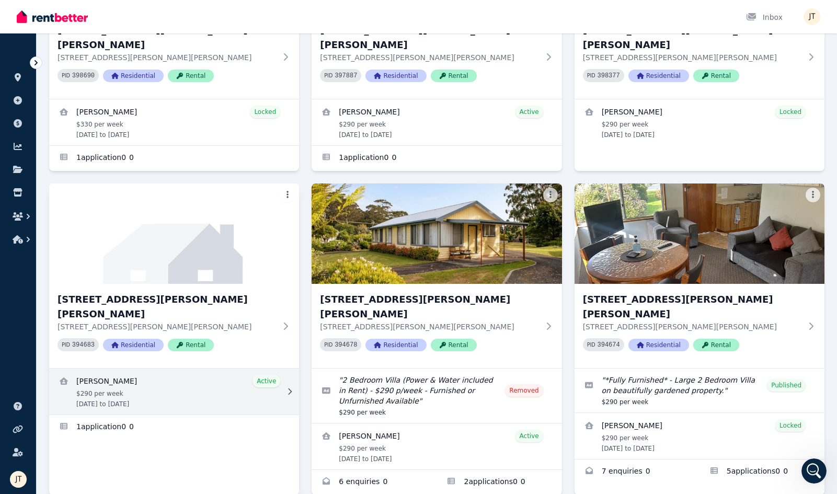
click at [138, 369] on link "View details for Dimity Williams" at bounding box center [174, 392] width 250 height 46
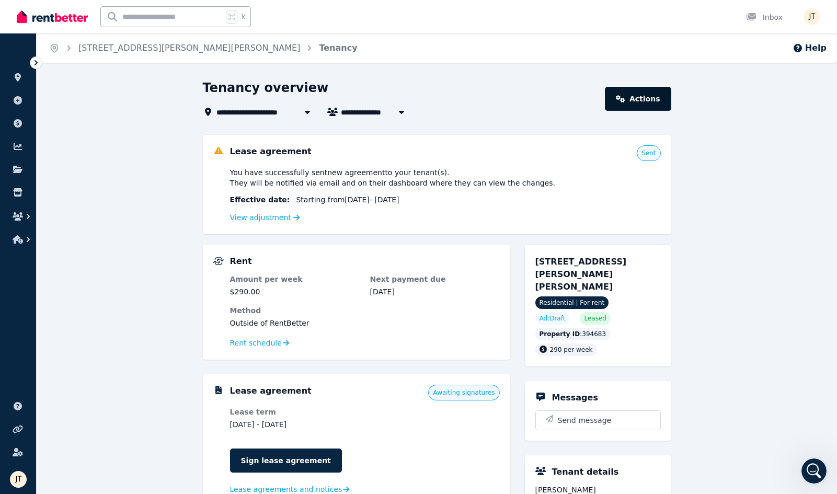
click at [643, 107] on link "Actions" at bounding box center [638, 99] width 66 height 24
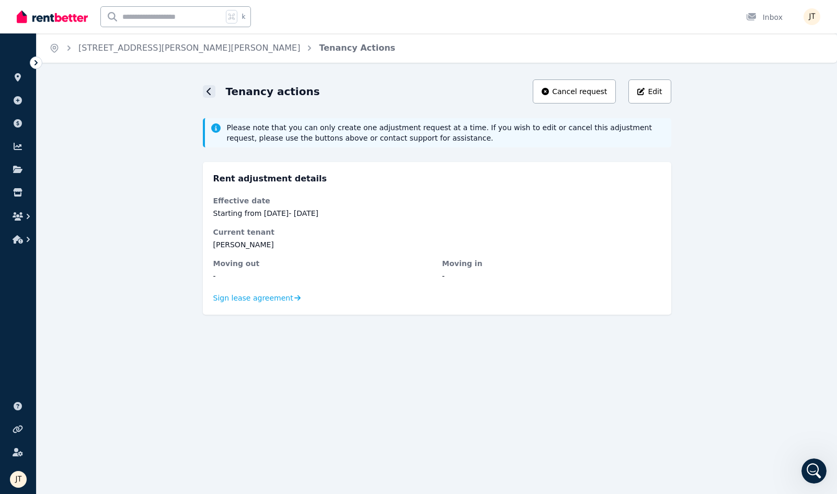
click at [212, 89] on div at bounding box center [209, 91] width 13 height 13
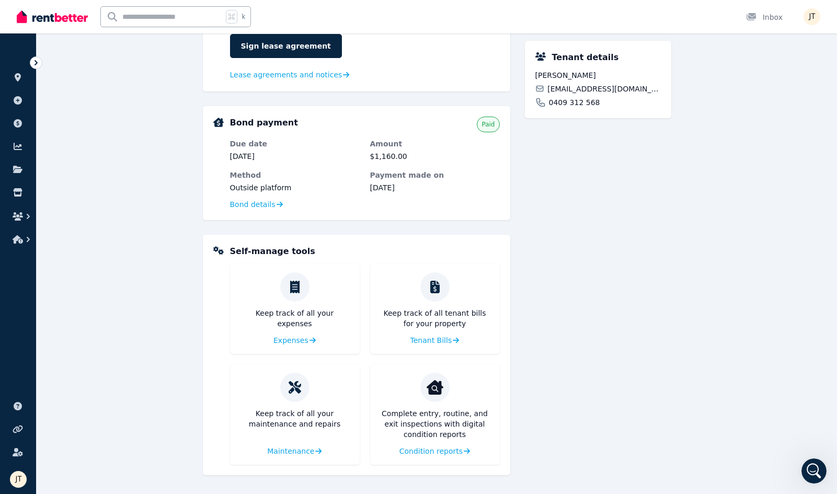
scroll to position [415, 0]
click at [810, 467] on icon "Open Intercom Messenger" at bounding box center [812, 469] width 17 height 17
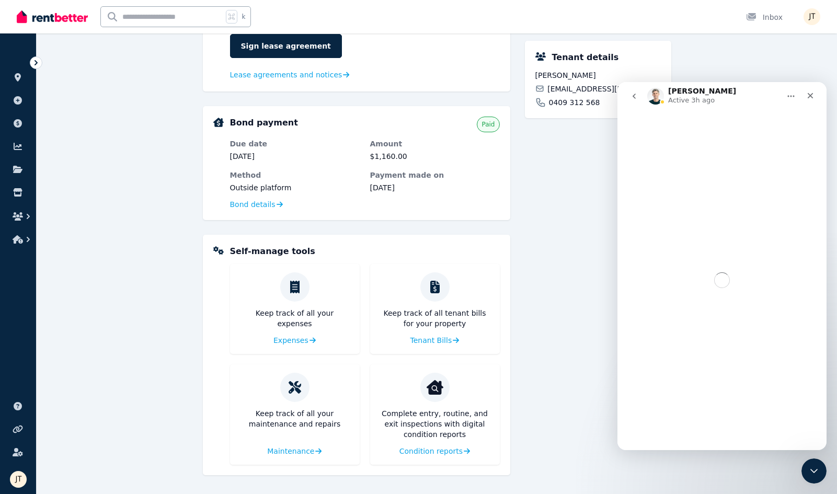
click at [638, 99] on icon "go back" at bounding box center [634, 96] width 8 height 8
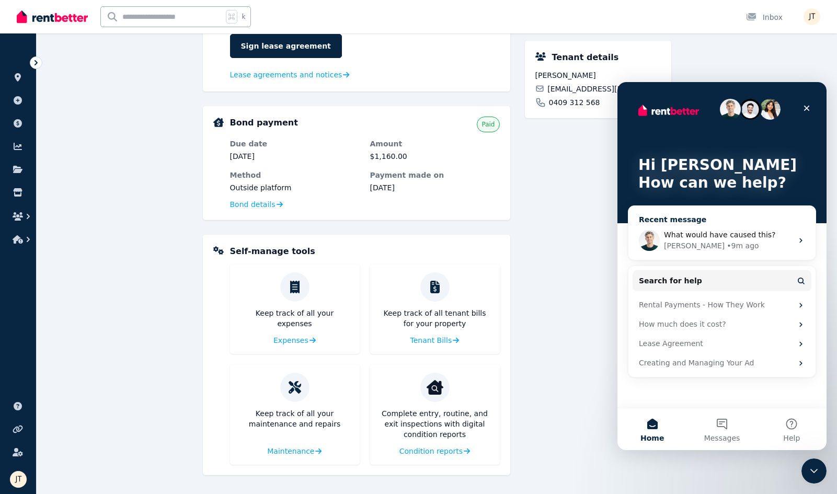
click at [741, 228] on div "What would have caused this? [PERSON_NAME] • 9m ago" at bounding box center [722, 240] width 187 height 39
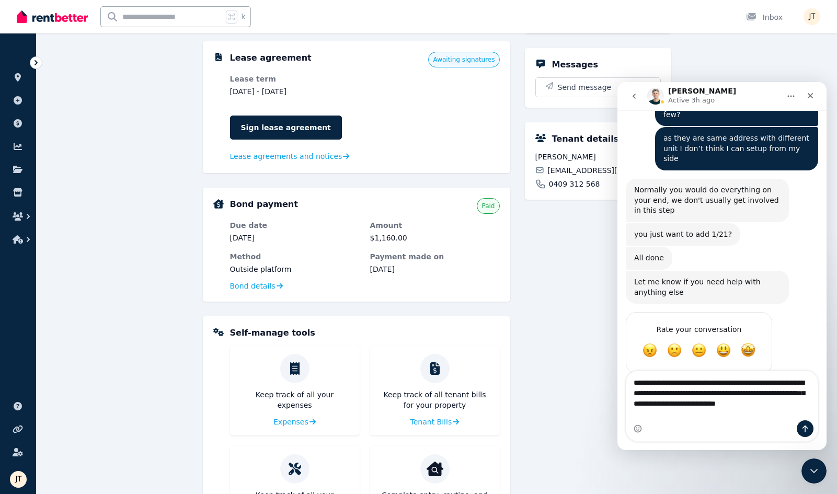
scroll to position [4250, 0]
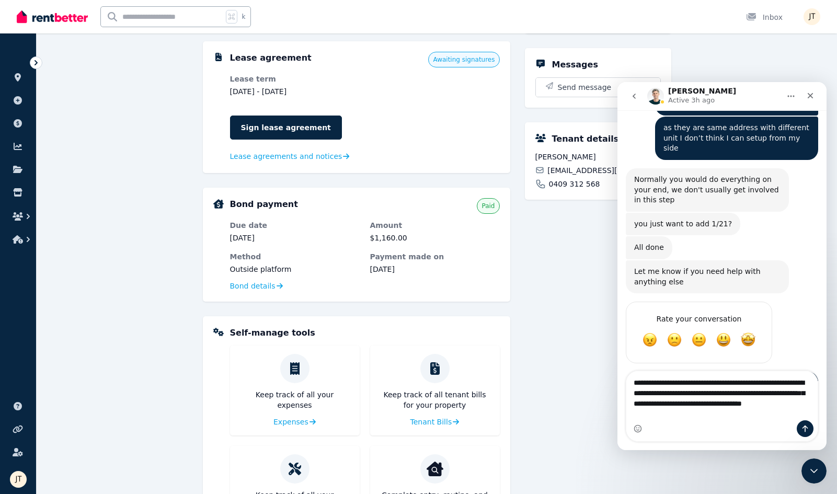
drag, startPoint x: 700, startPoint y: 417, endPoint x: 633, endPoint y: 412, distance: 66.7
click at [633, 412] on textarea "**********" at bounding box center [722, 395] width 191 height 49
click at [650, 393] on textarea "**********" at bounding box center [722, 385] width 191 height 49
drag, startPoint x: 768, startPoint y: 394, endPoint x: 670, endPoint y: 394, distance: 97.8
click at [670, 394] on textarea "**********" at bounding box center [722, 385] width 191 height 49
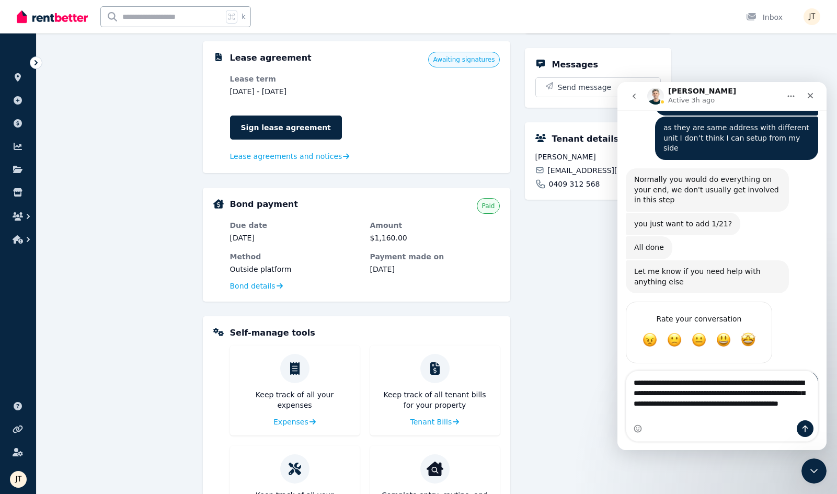
click at [797, 394] on textarea "**********" at bounding box center [722, 395] width 191 height 49
click at [801, 393] on textarea "**********" at bounding box center [722, 395] width 191 height 49
click at [696, 401] on textarea "**********" at bounding box center [722, 395] width 191 height 49
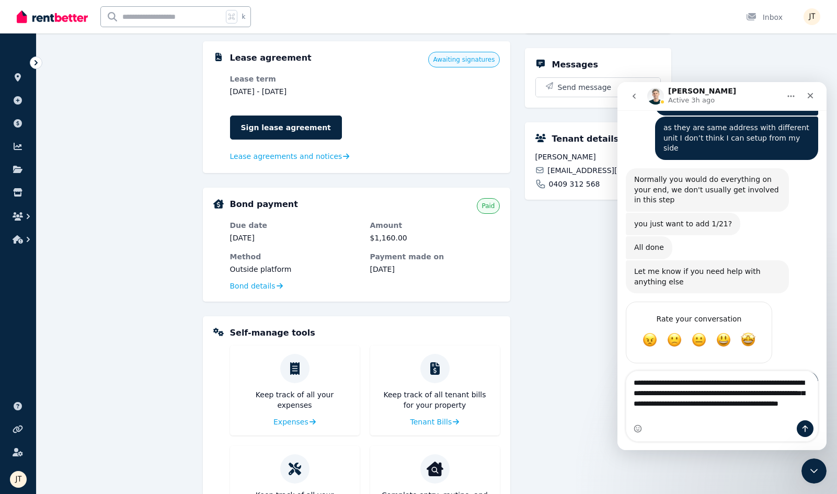
click at [711, 405] on textarea "**********" at bounding box center [722, 395] width 191 height 49
drag, startPoint x: 726, startPoint y: 418, endPoint x: 732, endPoint y: 414, distance: 7.1
click at [732, 414] on textarea "**********" at bounding box center [722, 395] width 191 height 49
click at [710, 401] on textarea "**********" at bounding box center [722, 395] width 191 height 49
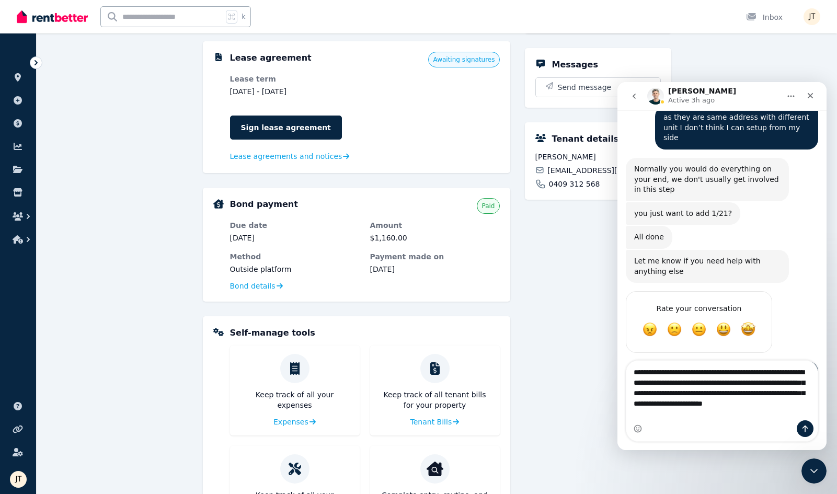
click at [712, 402] on textarea "**********" at bounding box center [722, 391] width 191 height 60
click at [767, 405] on textarea "**********" at bounding box center [722, 391] width 191 height 60
click at [756, 405] on textarea "**********" at bounding box center [722, 391] width 191 height 60
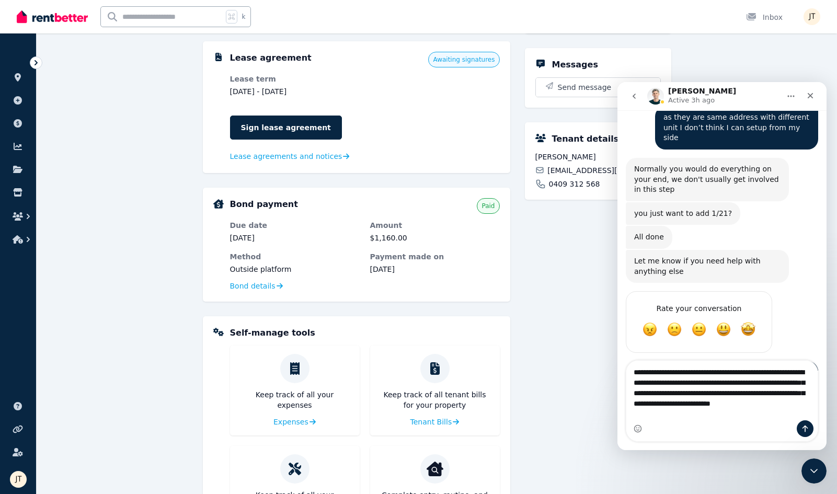
click at [758, 403] on textarea "**********" at bounding box center [722, 391] width 191 height 60
type textarea "**********"
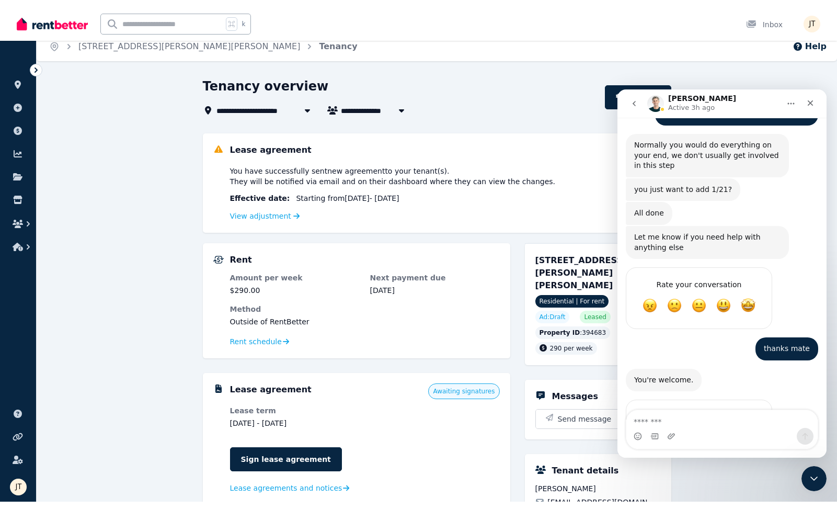
scroll to position [0, 0]
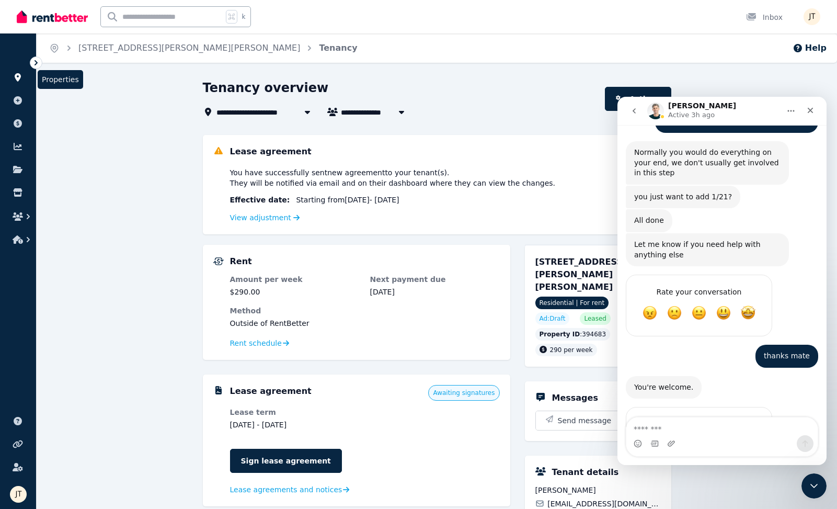
click at [22, 78] on icon at bounding box center [18, 77] width 10 height 8
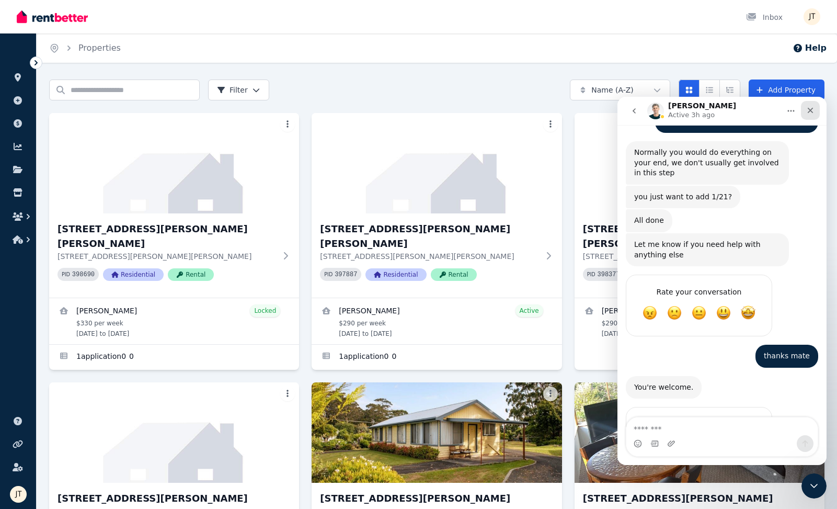
click at [807, 108] on icon "Close" at bounding box center [810, 110] width 8 height 8
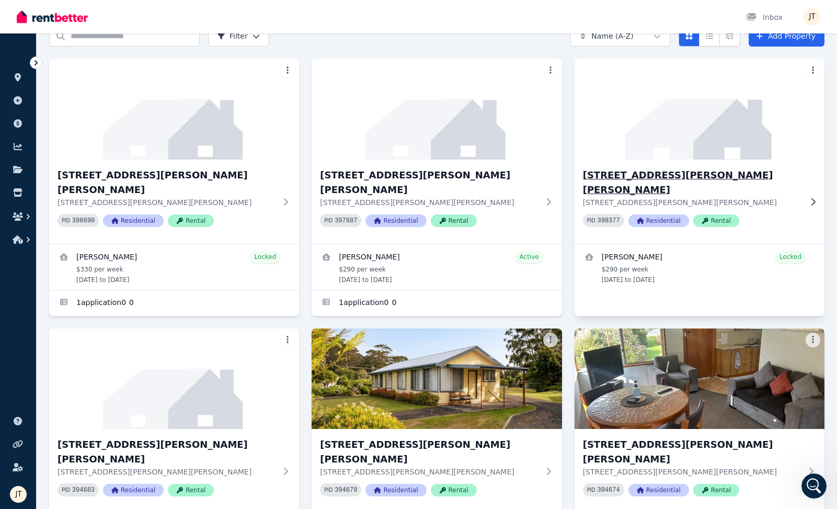
scroll to position [225, 0]
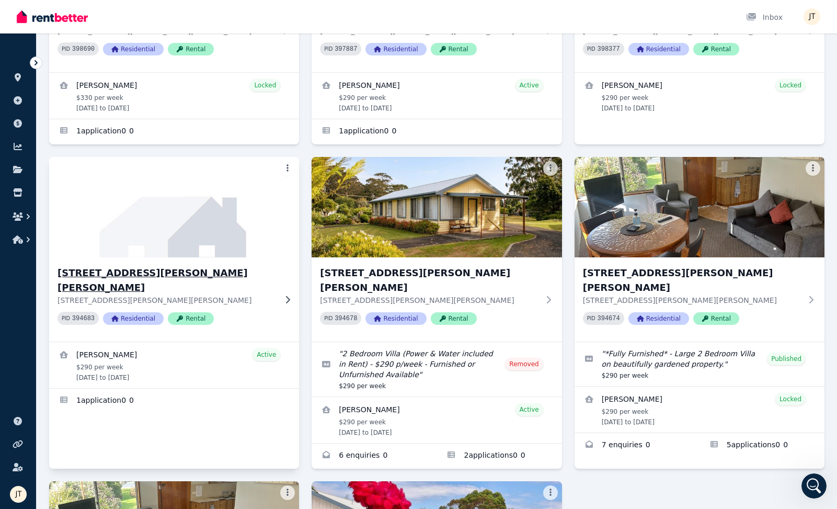
click at [287, 296] on icon at bounding box center [287, 300] width 10 height 8
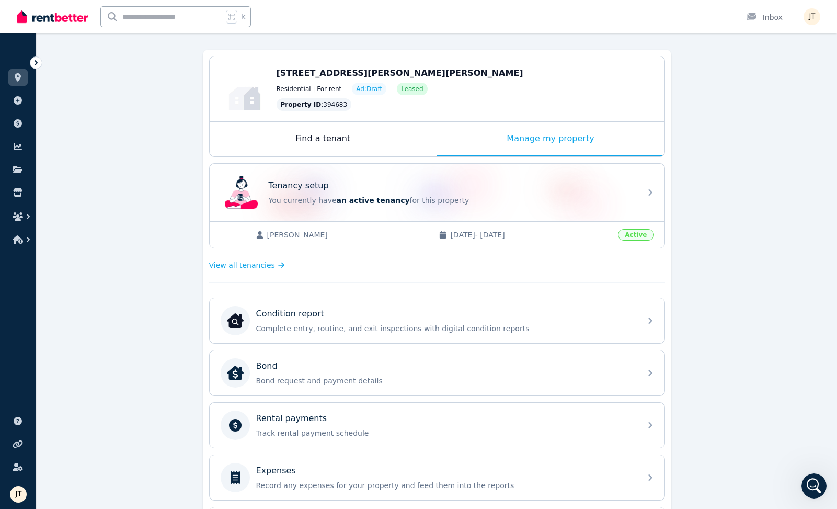
scroll to position [69, 0]
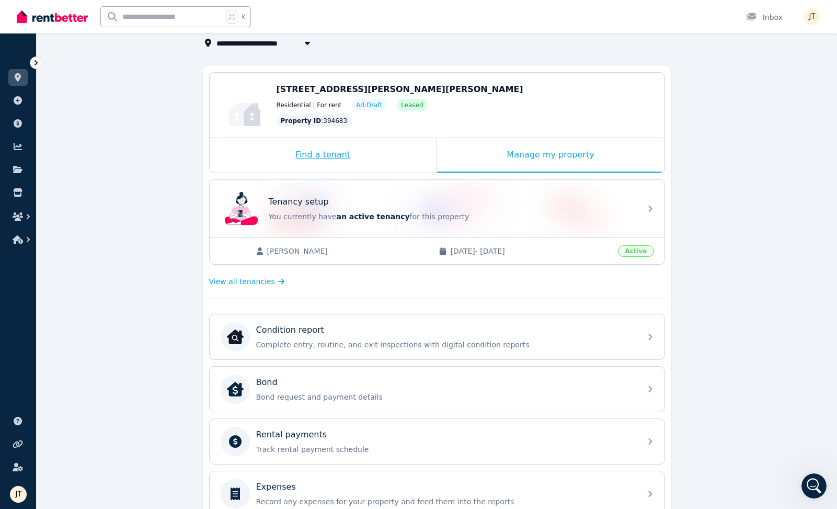
click at [384, 152] on div "Find a tenant" at bounding box center [323, 155] width 227 height 35
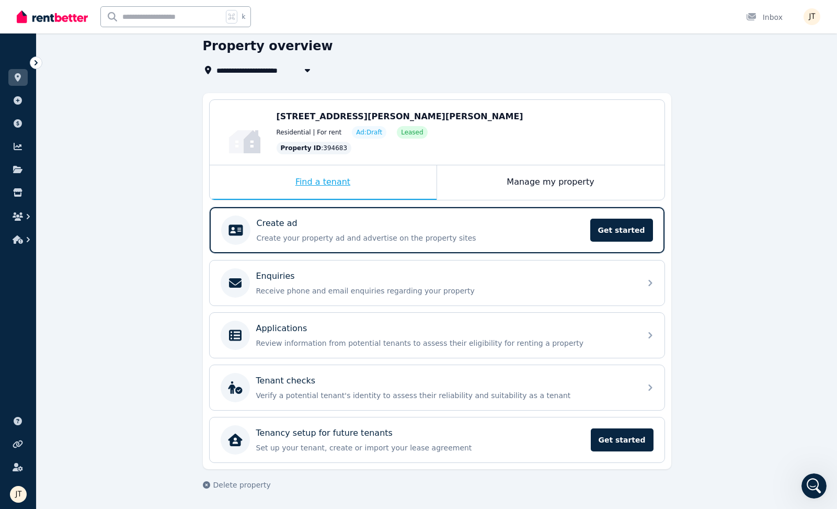
scroll to position [42, 0]
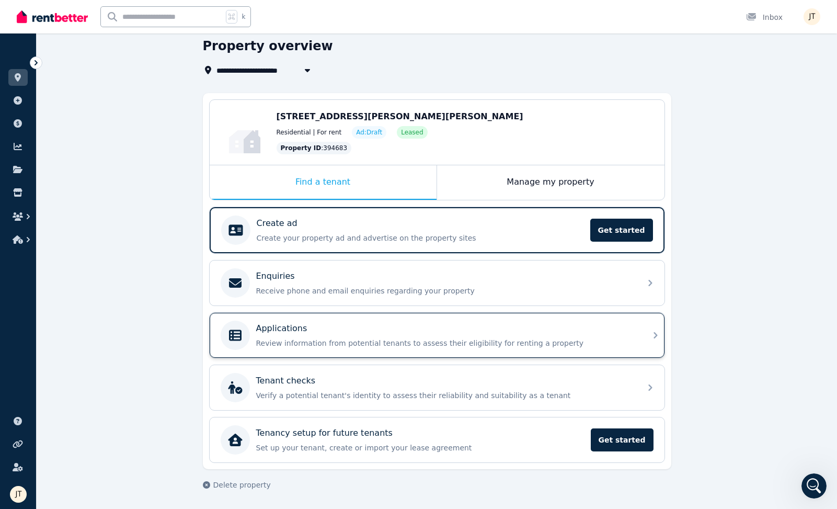
click at [362, 333] on div "Applications" at bounding box center [445, 328] width 379 height 13
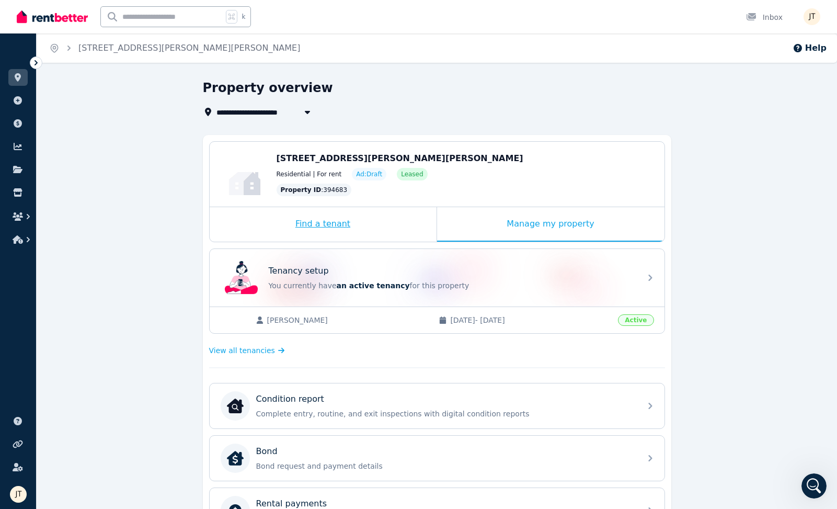
click at [302, 226] on div "Find a tenant" at bounding box center [323, 224] width 227 height 35
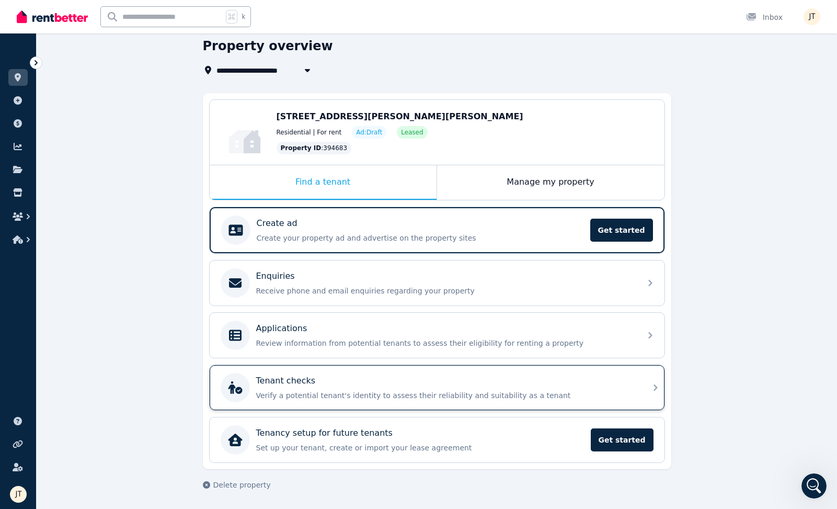
scroll to position [42, 0]
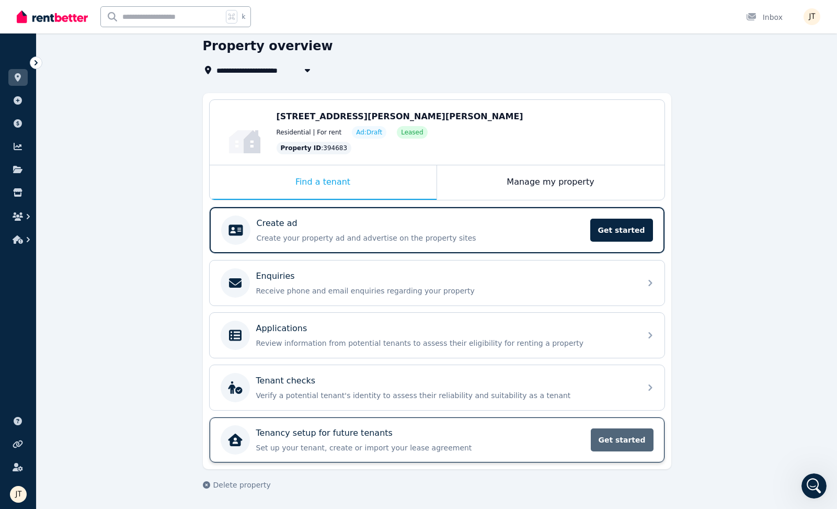
click at [624, 438] on span "Get started" at bounding box center [622, 439] width 63 height 23
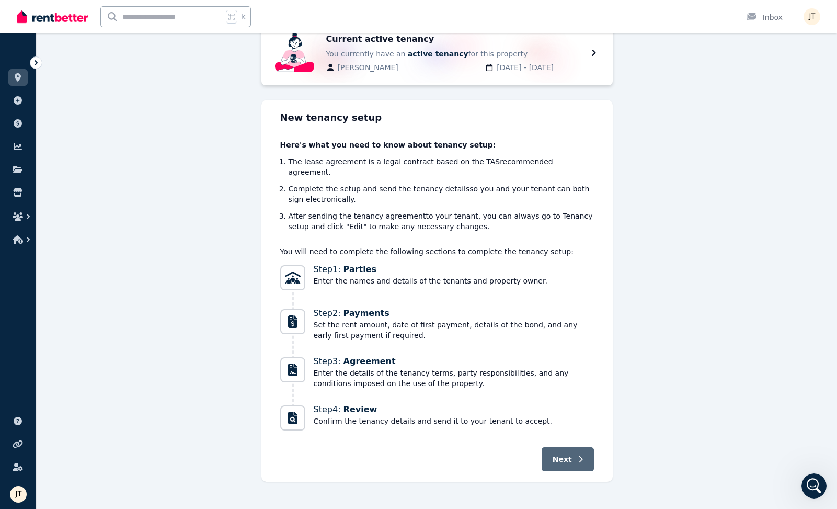
click at [566, 454] on span "Next" at bounding box center [562, 459] width 19 height 10
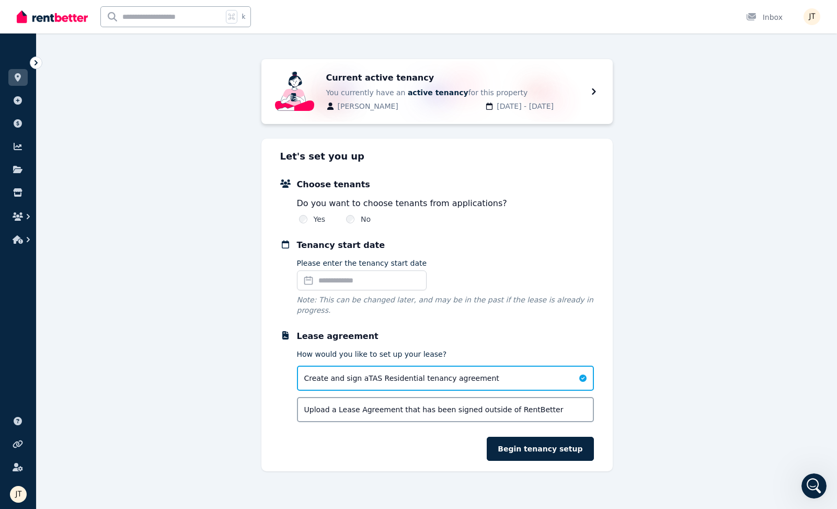
click at [371, 282] on input "Please enter the tenancy start date" at bounding box center [362, 280] width 130 height 20
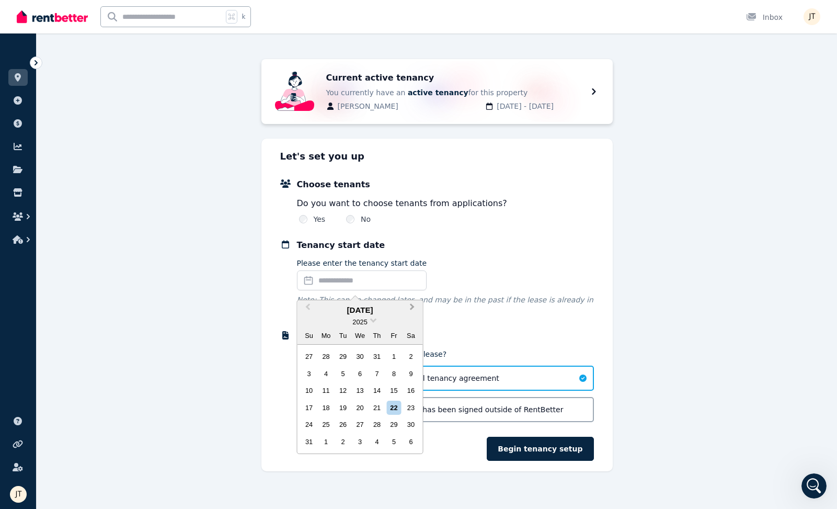
click at [413, 307] on span "Next Month" at bounding box center [413, 309] width 0 height 16
click at [327, 389] on div "15" at bounding box center [326, 390] width 14 height 14
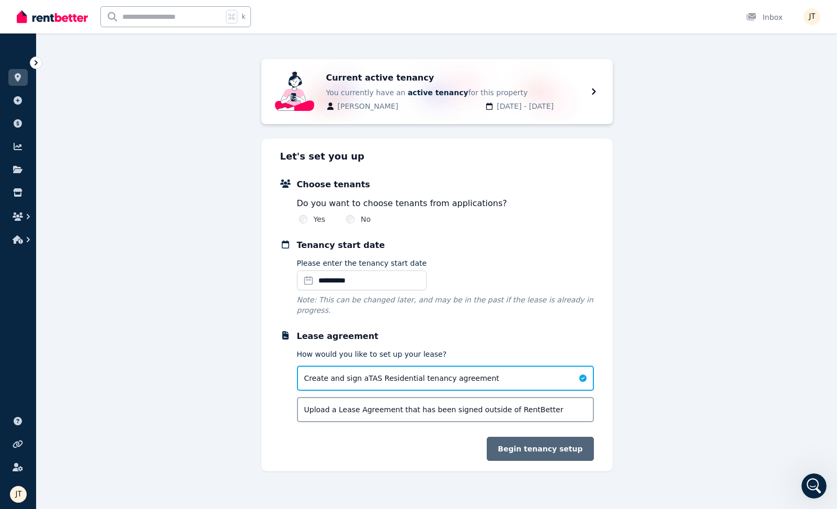
click at [559, 445] on button "Begin tenancy setup" at bounding box center [540, 449] width 107 height 24
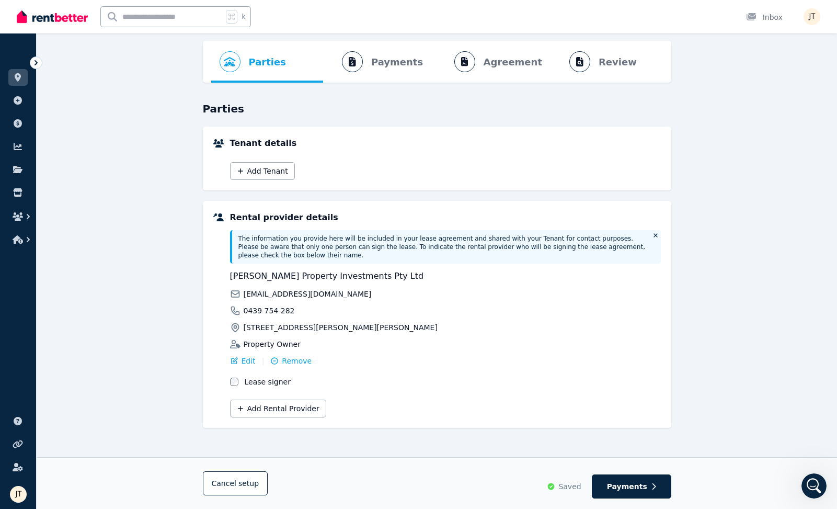
scroll to position [39, 0]
click at [238, 482] on span "setup" at bounding box center [248, 483] width 20 height 10
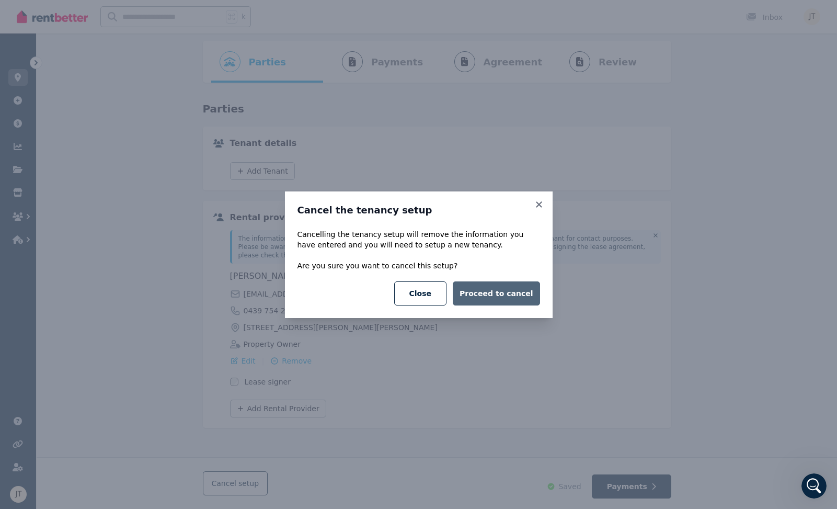
click at [531, 299] on button "Proceed to cancel" at bounding box center [496, 293] width 87 height 24
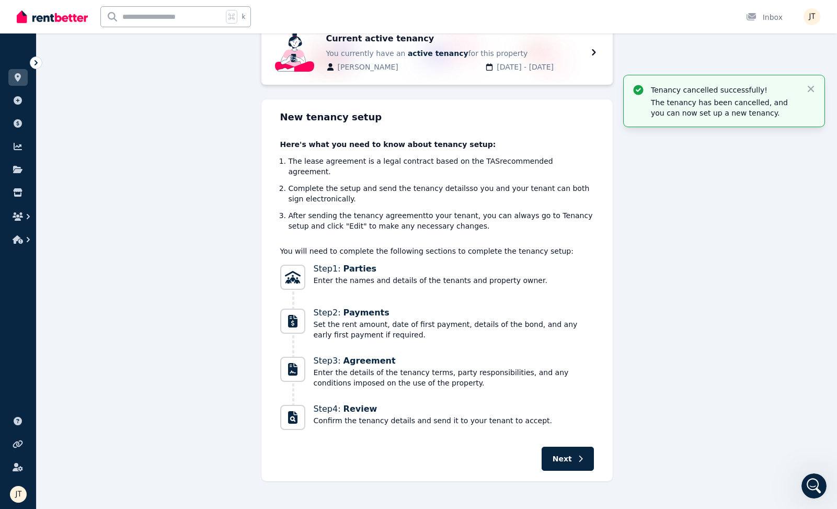
scroll to position [78, 0]
click at [813, 485] on icon "Open Intercom Messenger" at bounding box center [812, 484] width 17 height 17
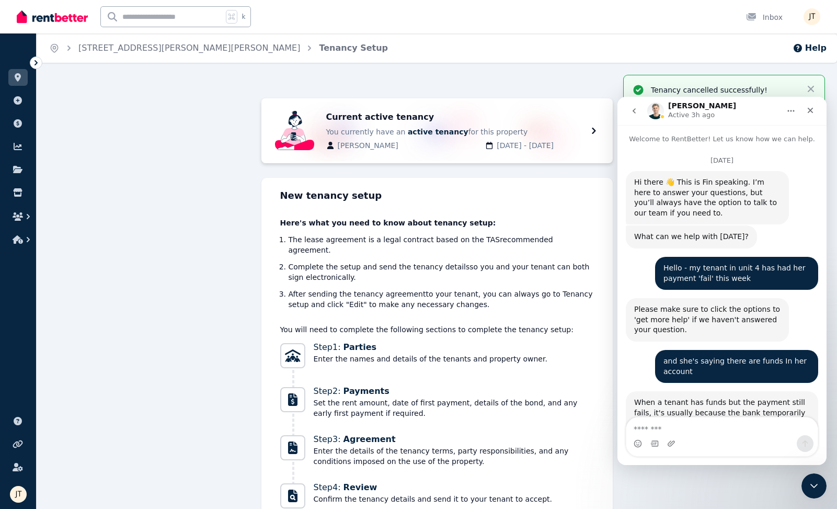
scroll to position [4292, 0]
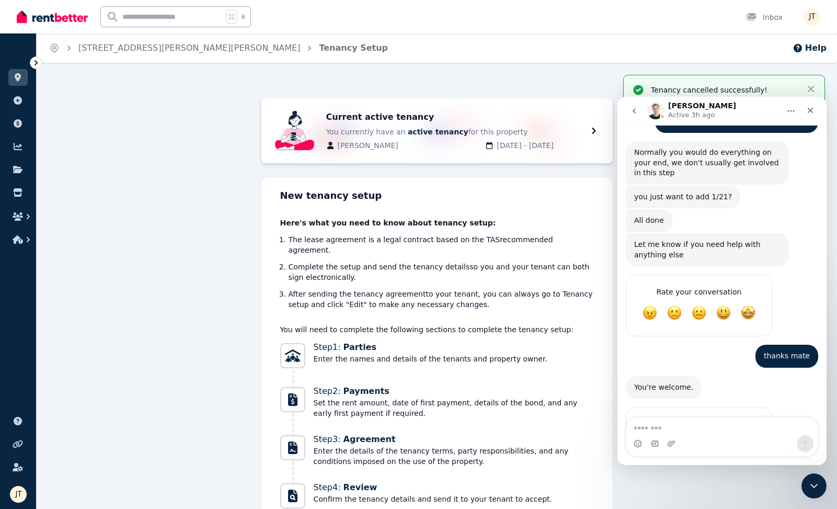
click at [695, 420] on textarea "Message…" at bounding box center [722, 426] width 191 height 18
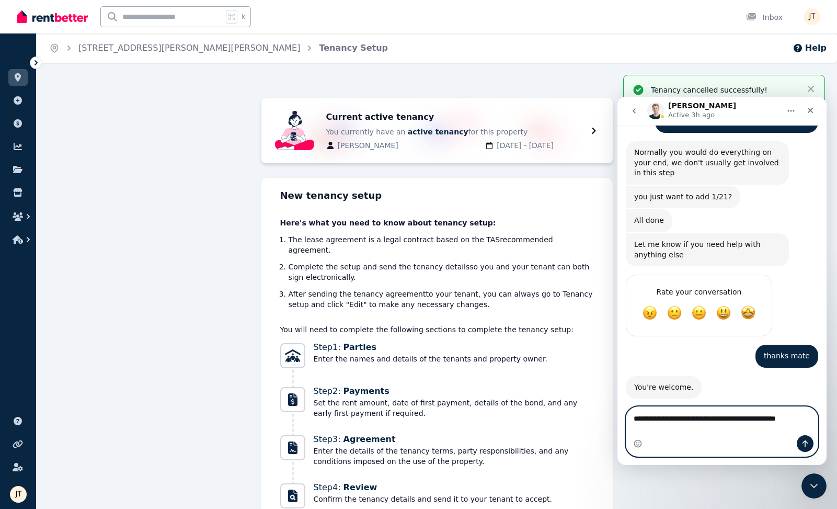
scroll to position [4303, 0]
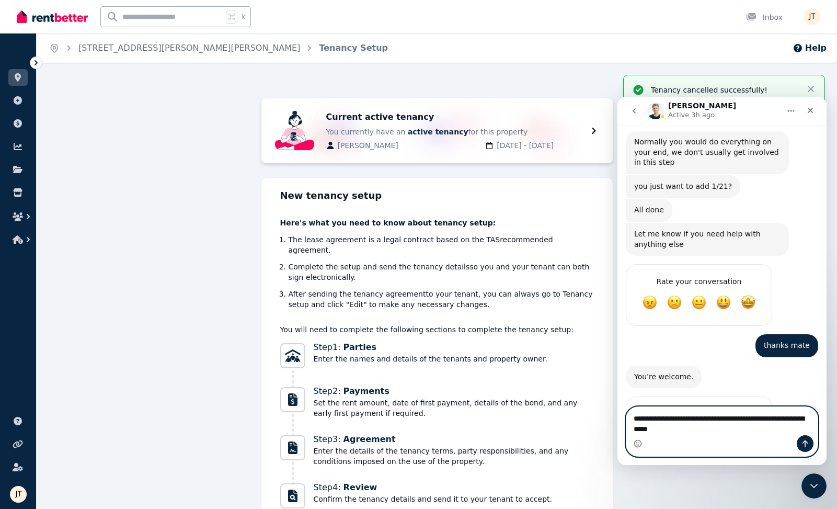
type textarea "**********"
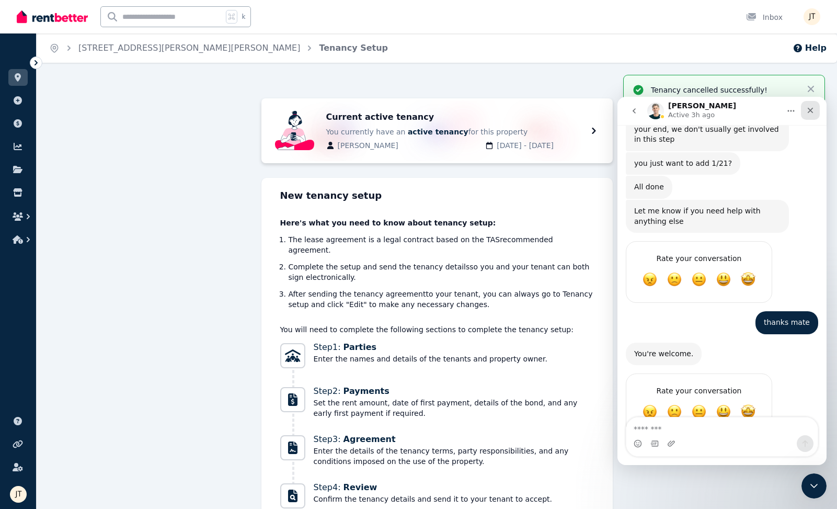
click at [817, 116] on div "Close" at bounding box center [810, 110] width 19 height 19
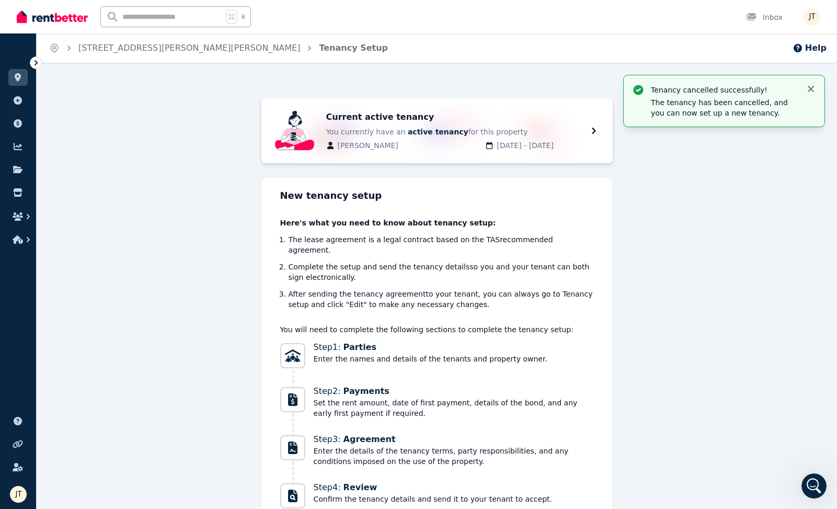
click at [813, 85] on icon "button" at bounding box center [811, 89] width 10 height 10
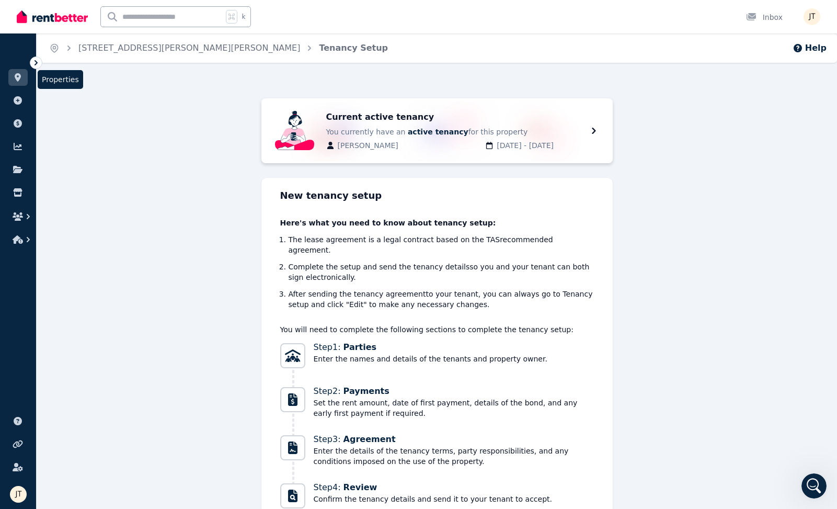
click at [19, 81] on icon at bounding box center [18, 77] width 10 height 8
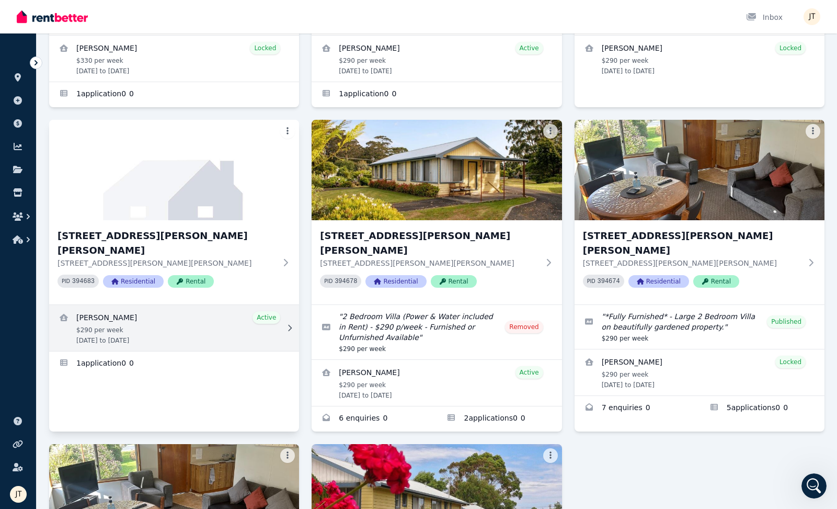
scroll to position [283, 0]
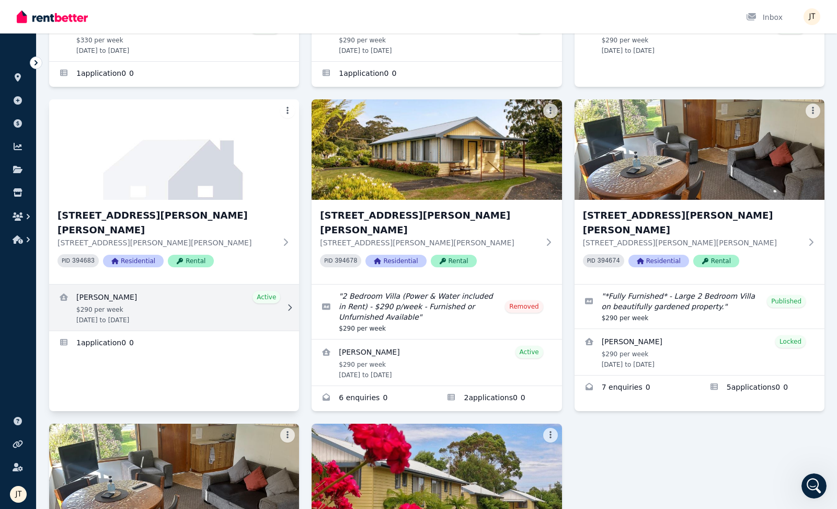
click at [188, 285] on link "View details for Dimity Williams" at bounding box center [174, 308] width 250 height 46
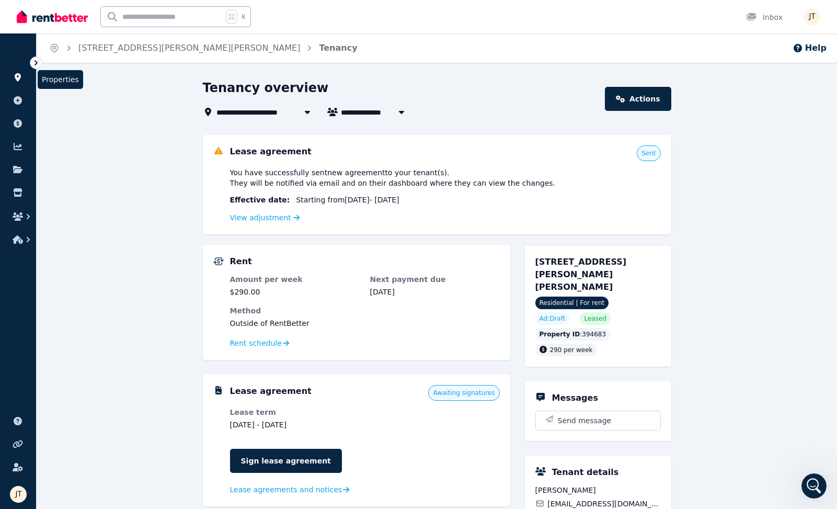
click at [11, 74] on link at bounding box center [17, 77] width 19 height 17
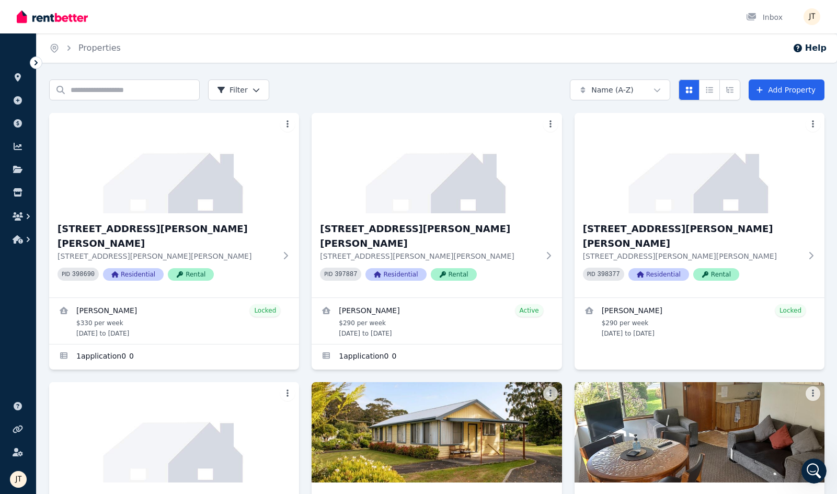
click at [14, 67] on ul "ORGANISE Properties Add property Payments Finance report Documents Marketplace" at bounding box center [18, 147] width 36 height 207
click at [19, 78] on icon at bounding box center [18, 77] width 6 height 8
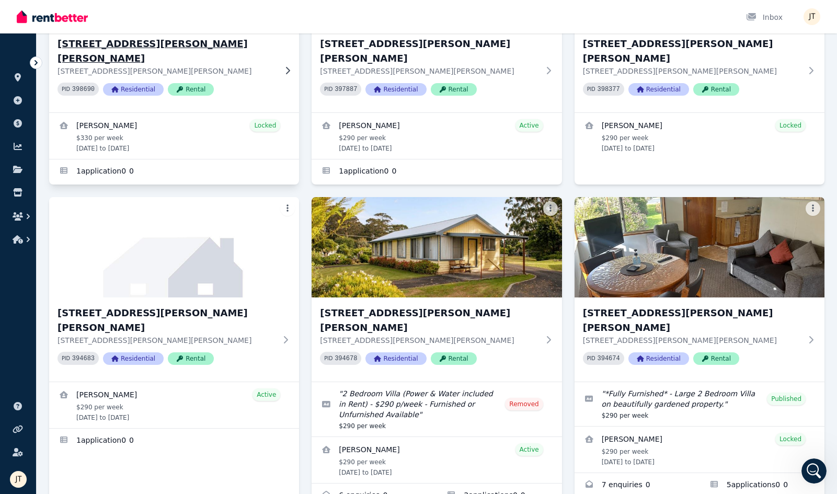
scroll to position [141, 0]
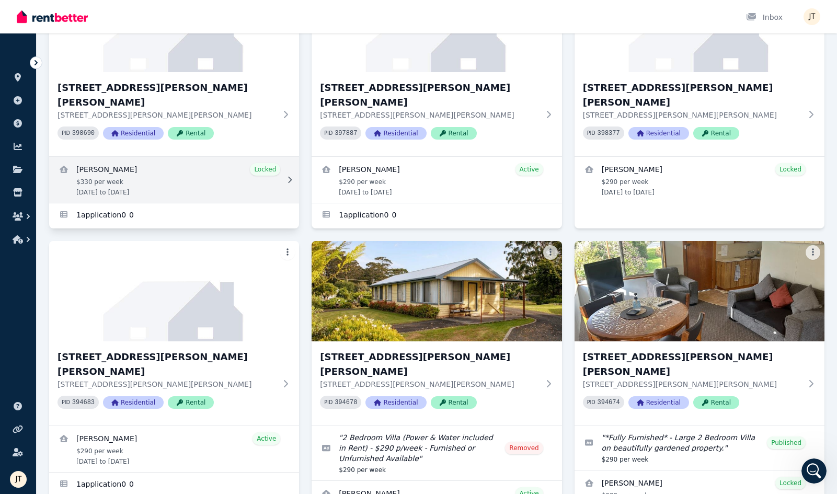
click at [147, 165] on link "View details for Mathieu Venezia" at bounding box center [174, 180] width 250 height 46
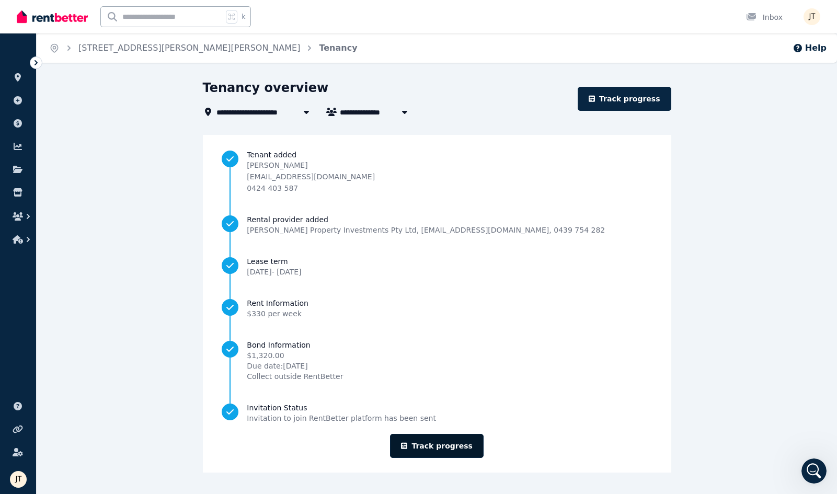
click at [462, 452] on link "Track progress" at bounding box center [437, 446] width 94 height 24
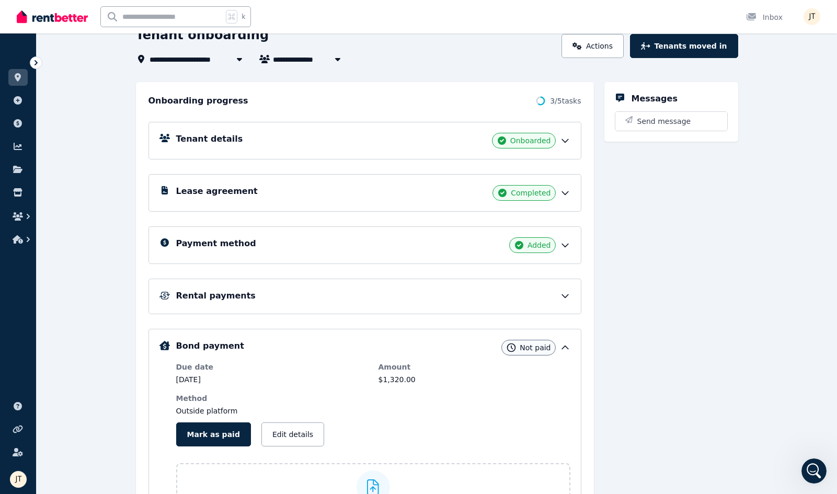
scroll to position [70, 0]
click at [582, 47] on icon at bounding box center [577, 45] width 9 height 7
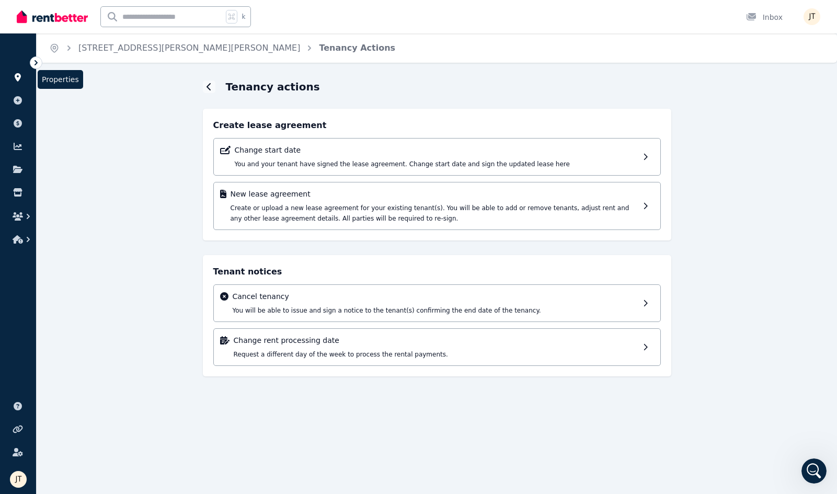
click at [21, 82] on link at bounding box center [17, 77] width 19 height 17
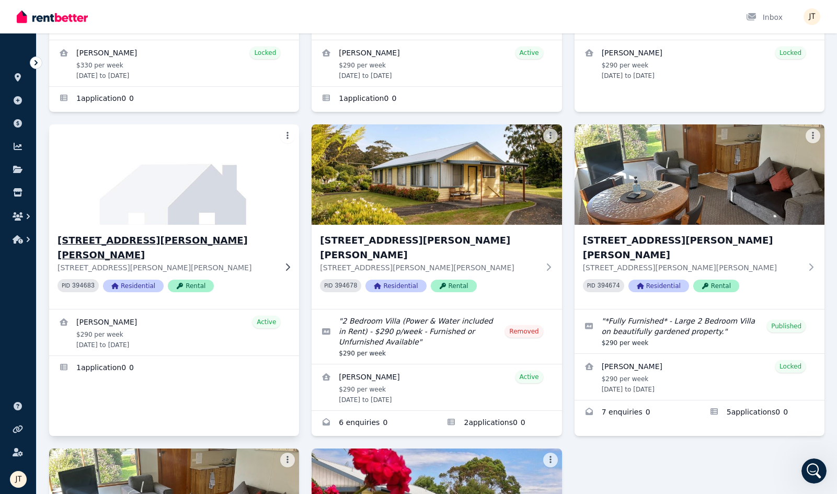
scroll to position [265, 0]
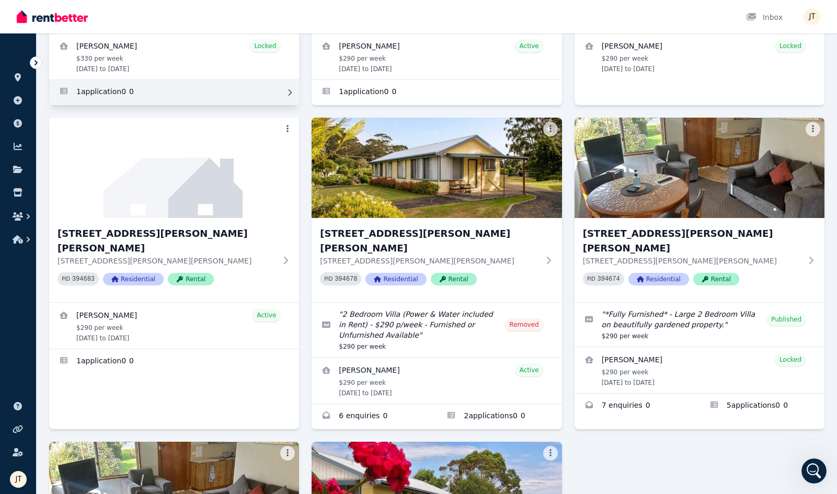
click at [135, 80] on link "Applications for 1/21 Andrew St, Strahan" at bounding box center [174, 92] width 250 height 25
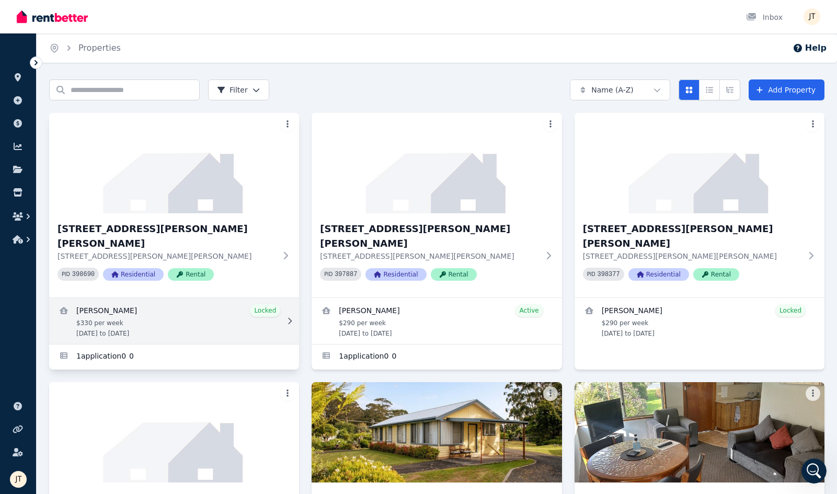
click at [154, 309] on link "View details for Mathieu Venezia" at bounding box center [174, 321] width 250 height 46
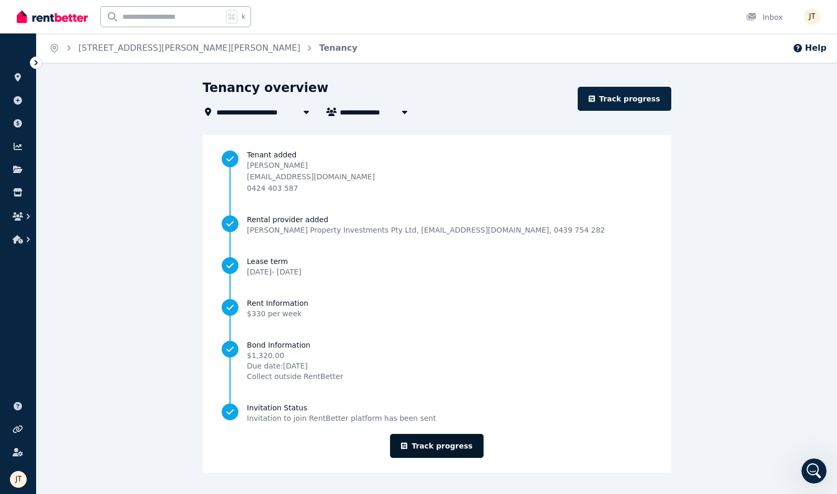
click at [431, 446] on link "Track progress" at bounding box center [437, 446] width 94 height 24
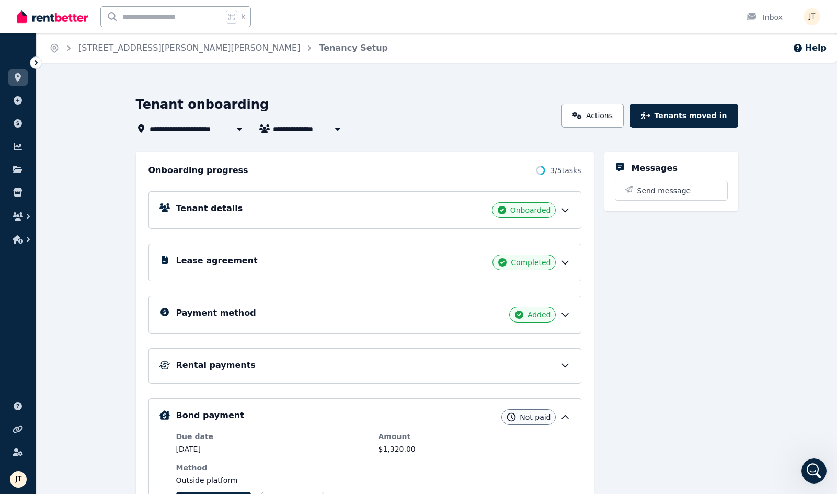
click at [400, 367] on div "Rental payments" at bounding box center [373, 365] width 394 height 13
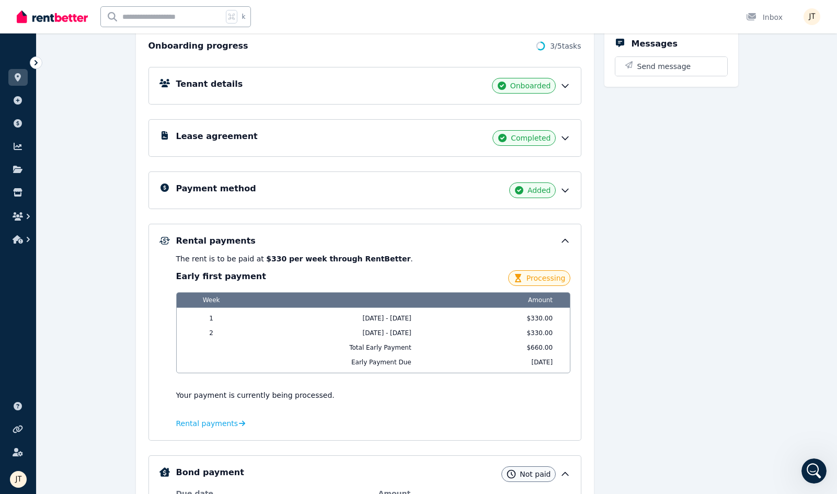
scroll to position [137, 0]
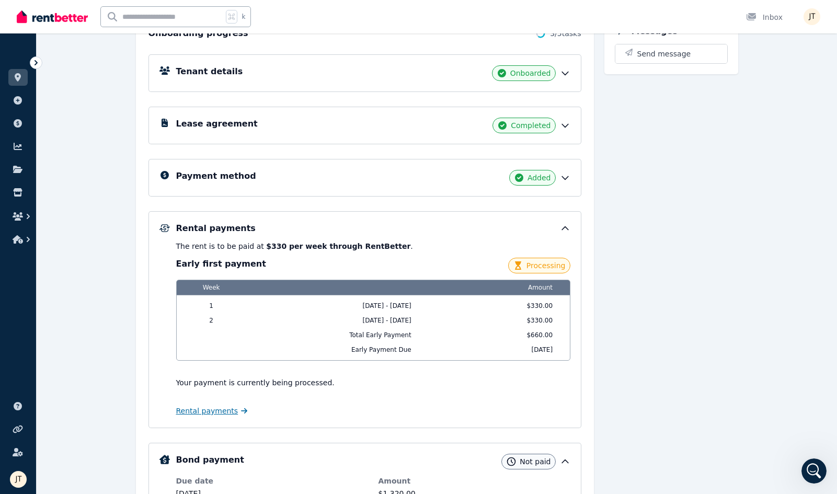
click at [223, 413] on span "Rental payments" at bounding box center [207, 411] width 62 height 10
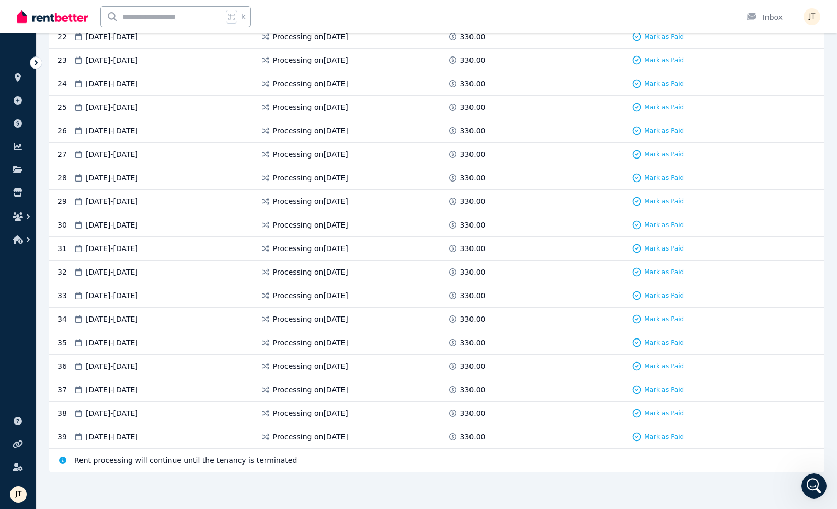
scroll to position [720, 0]
